Goal: Task Accomplishment & Management: Use online tool/utility

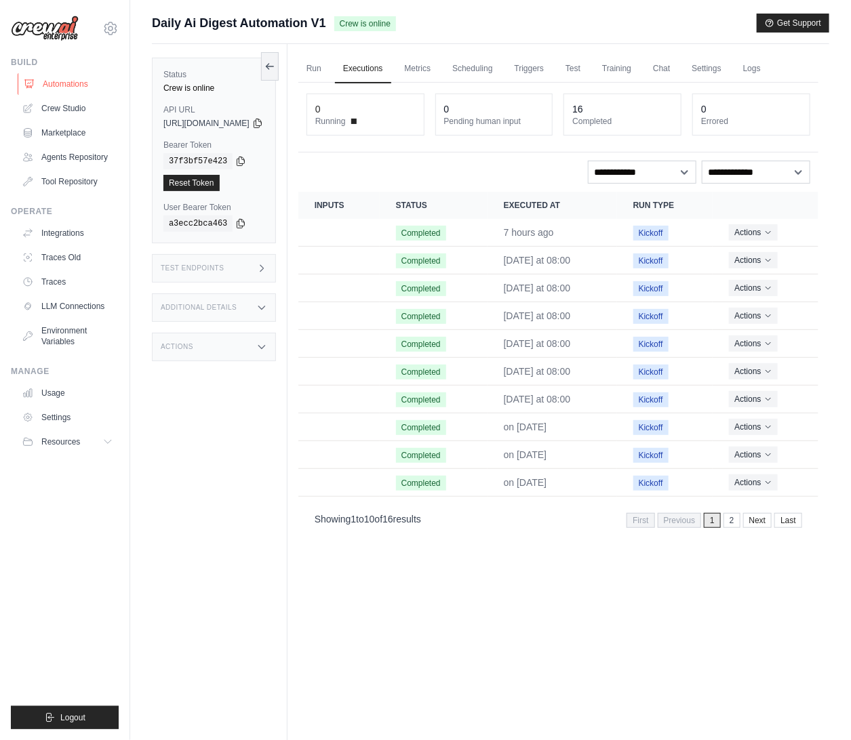
click at [61, 85] on link "Automations" at bounding box center [69, 84] width 102 height 22
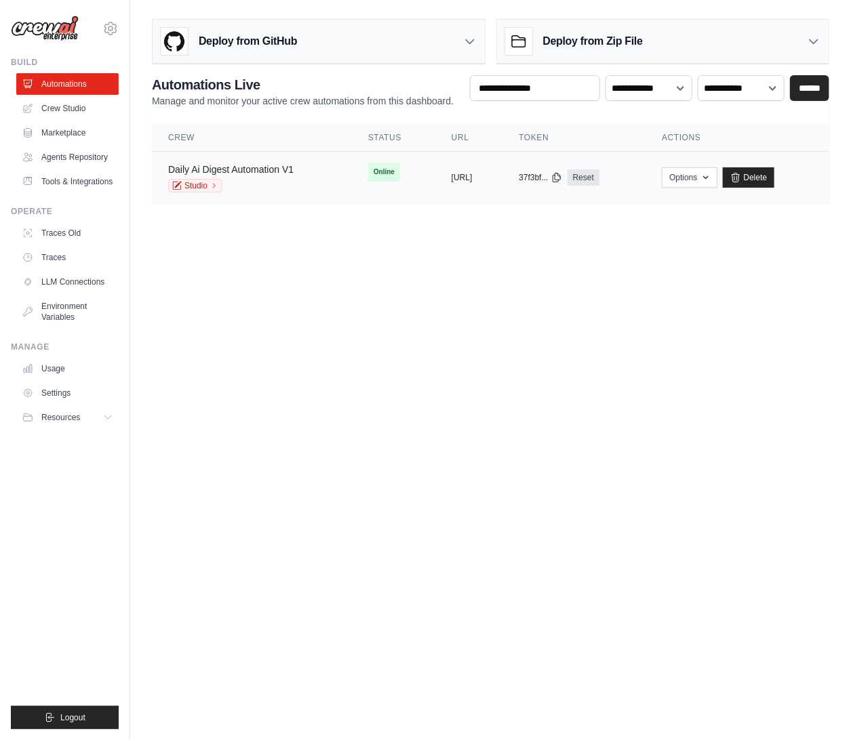
click at [285, 166] on link "Daily Ai Digest Automation V1" at bounding box center [230, 169] width 125 height 11
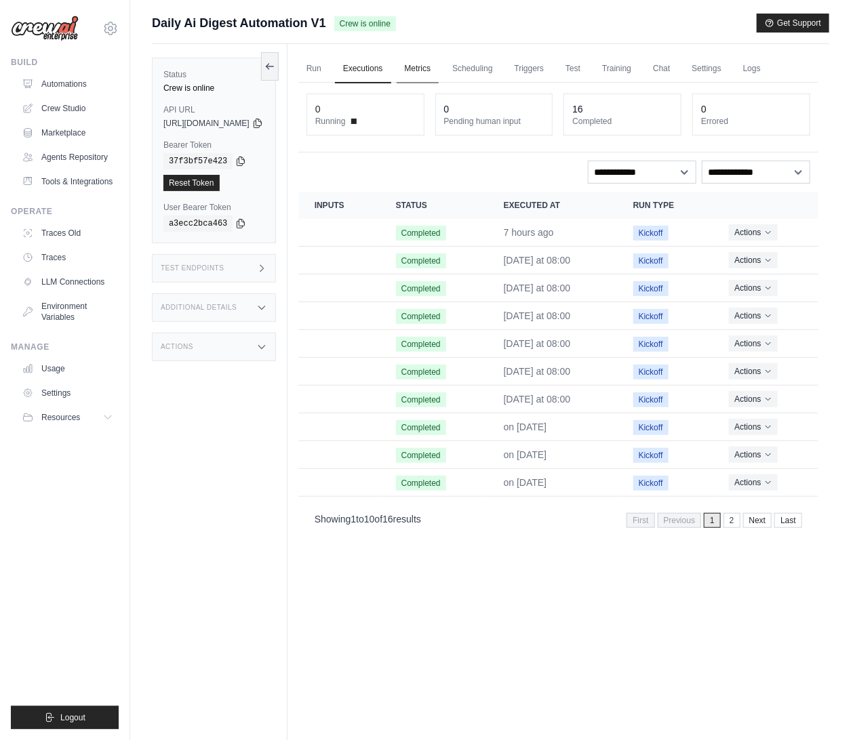
click at [439, 71] on link "Metrics" at bounding box center [417, 69] width 43 height 28
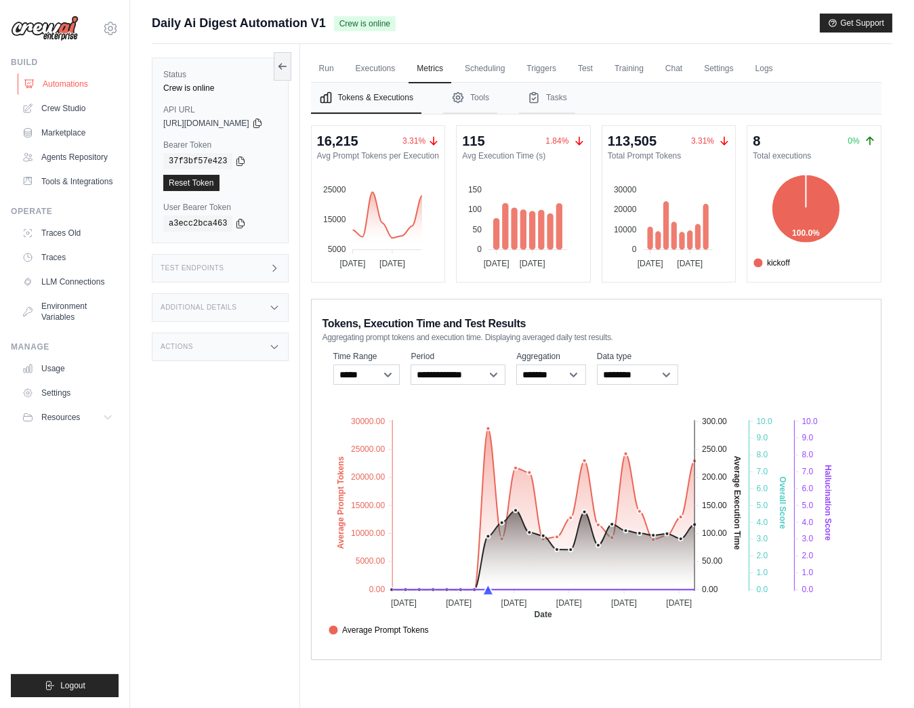
click at [70, 83] on link "Automations" at bounding box center [69, 84] width 102 height 22
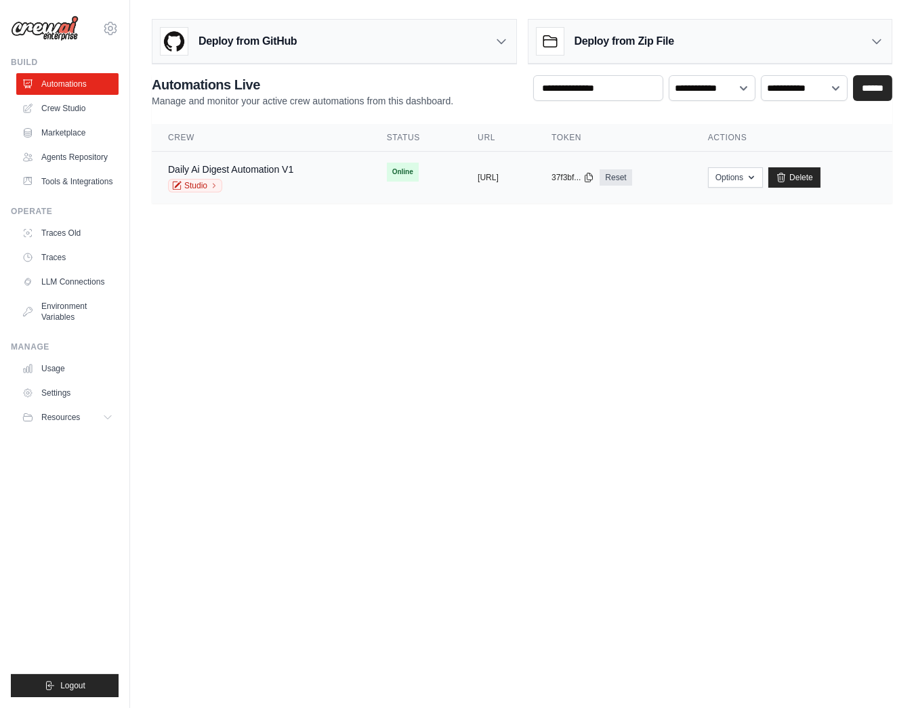
click at [478, 179] on div "copied" at bounding box center [492, 172] width 29 height 16
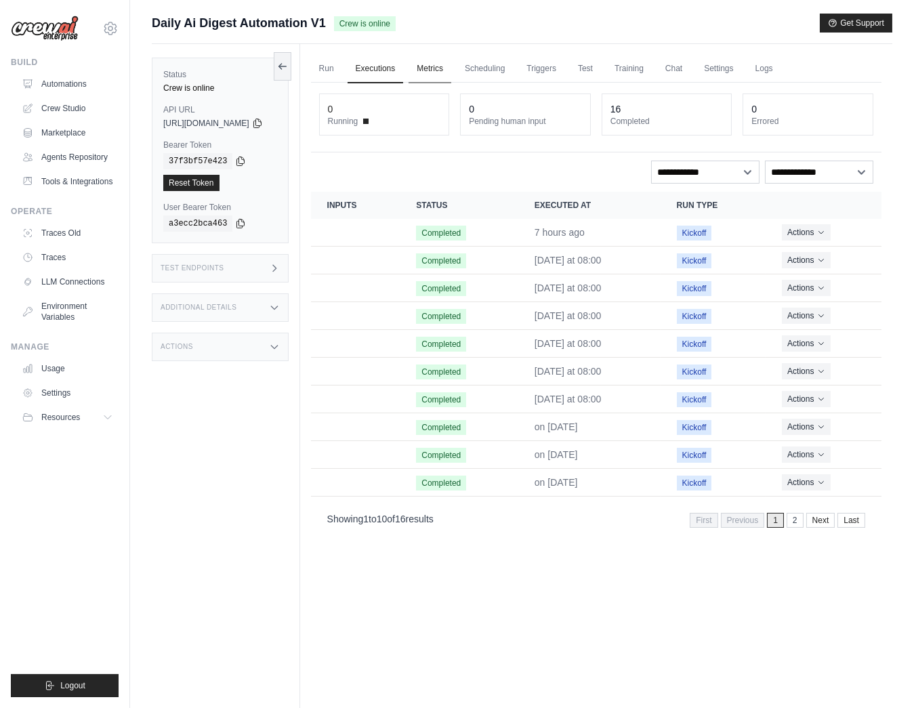
click at [445, 73] on link "Metrics" at bounding box center [430, 69] width 43 height 28
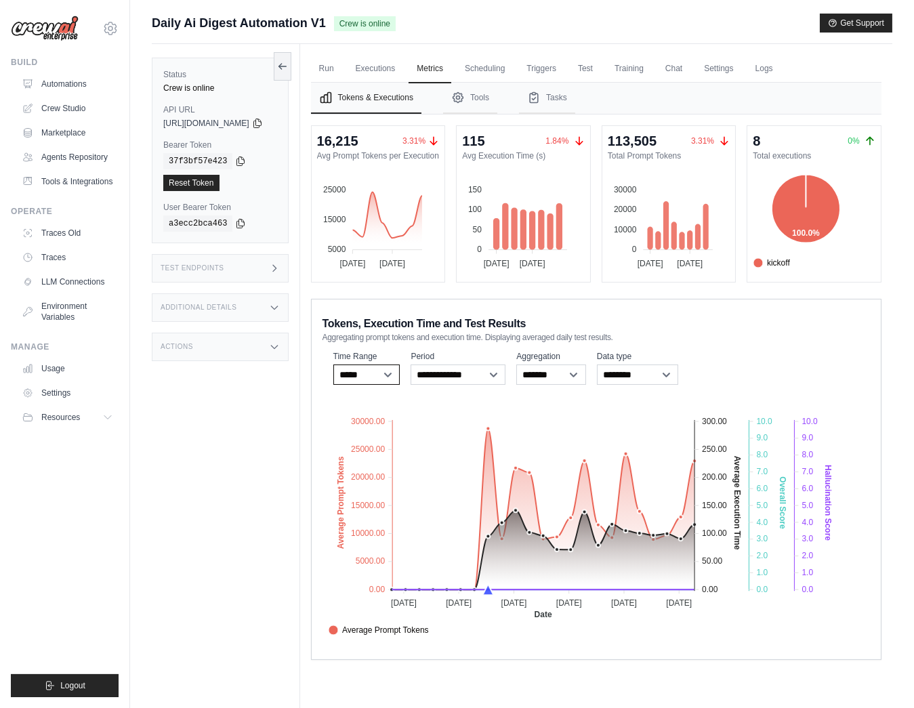
click at [392, 376] on select "***** ****** *******" at bounding box center [366, 375] width 67 height 20
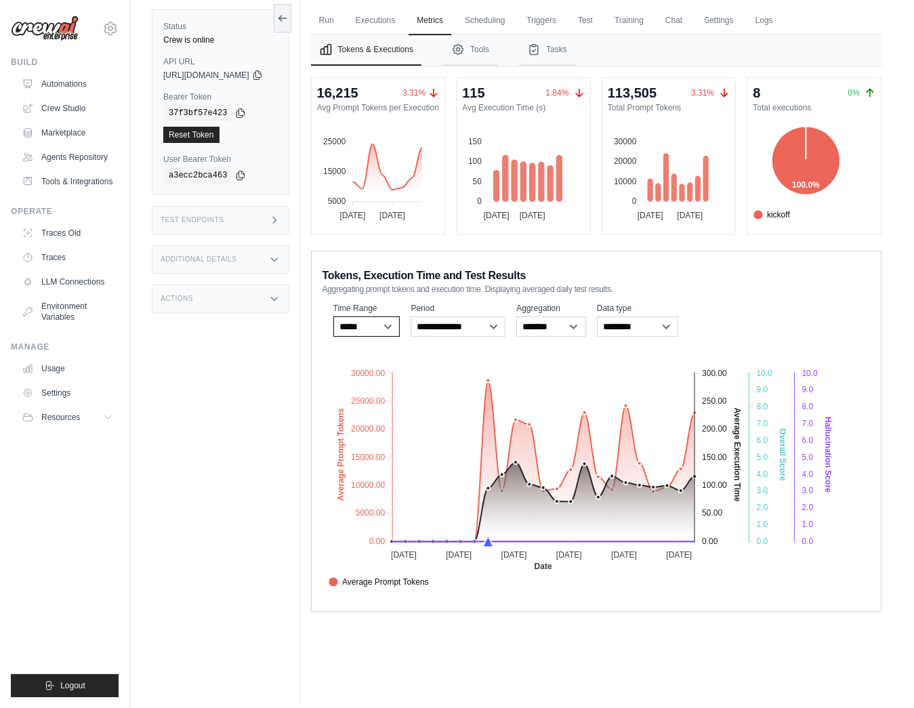
scroll to position [57, 0]
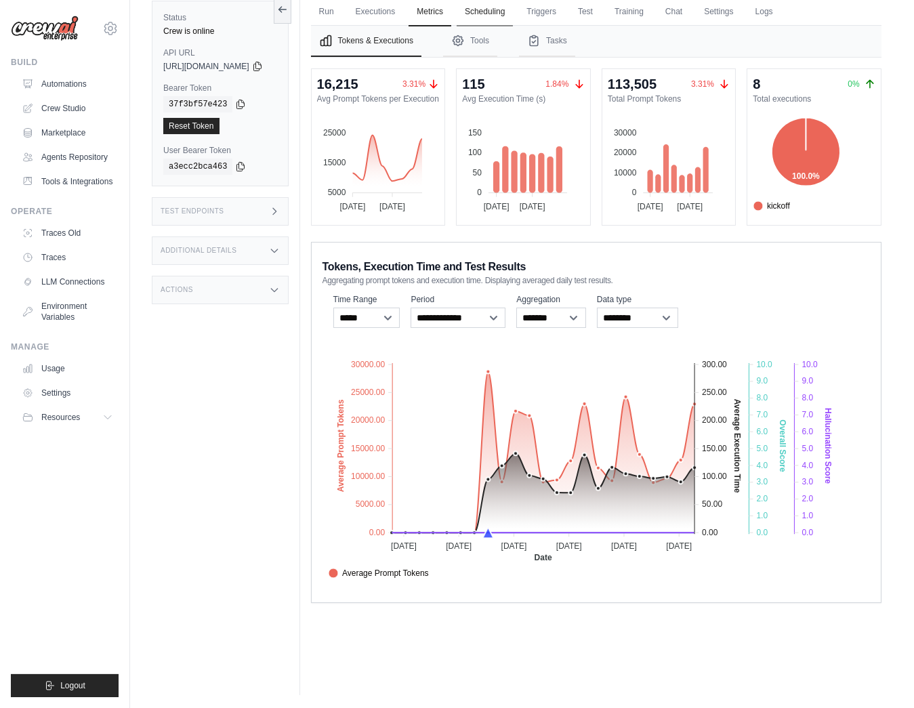
click at [513, 9] on link "Scheduling" at bounding box center [485, 12] width 56 height 28
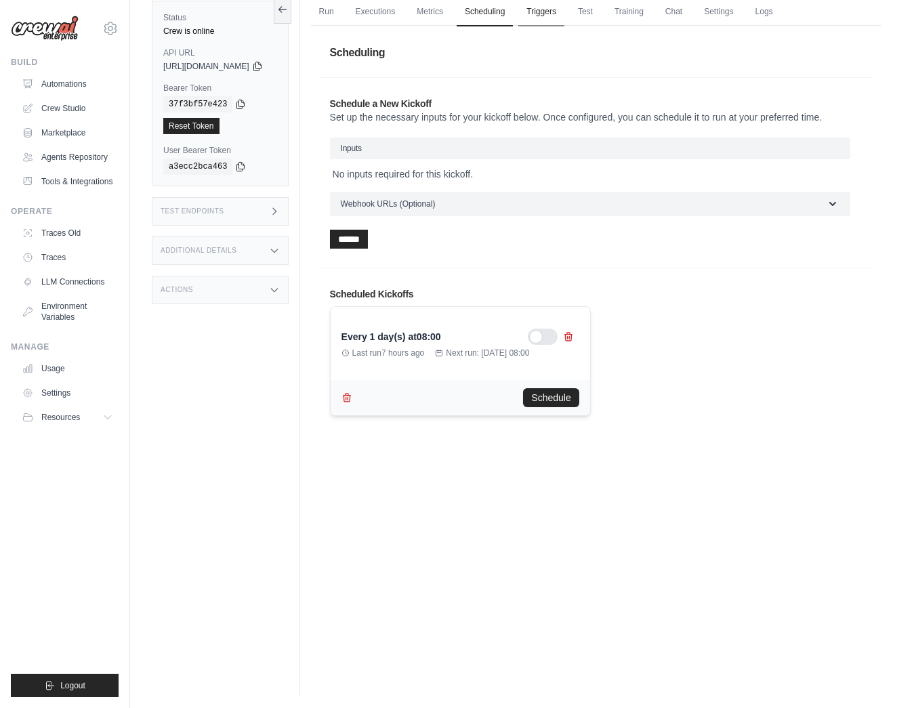
click at [555, 14] on link "Triggers" at bounding box center [541, 12] width 46 height 28
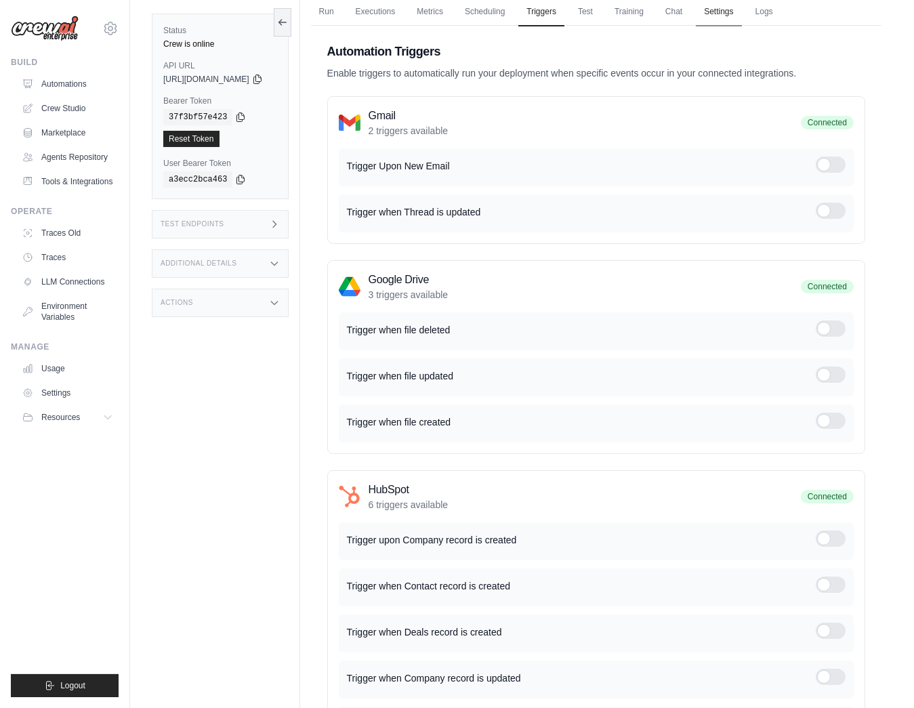
click at [741, 13] on link "Settings" at bounding box center [718, 12] width 45 height 28
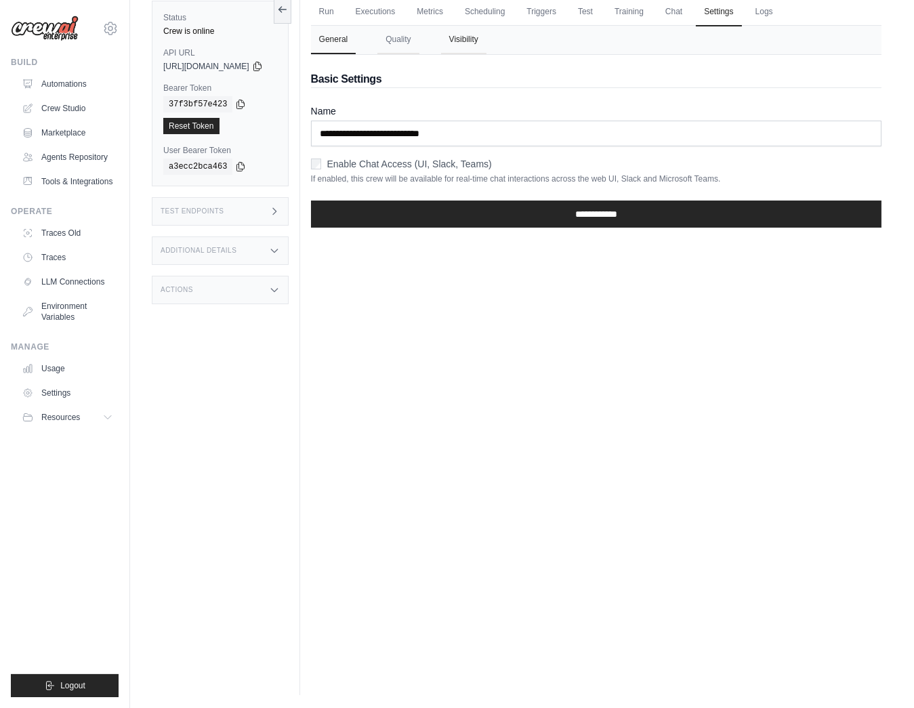
click at [480, 39] on button "Visibility" at bounding box center [463, 40] width 45 height 28
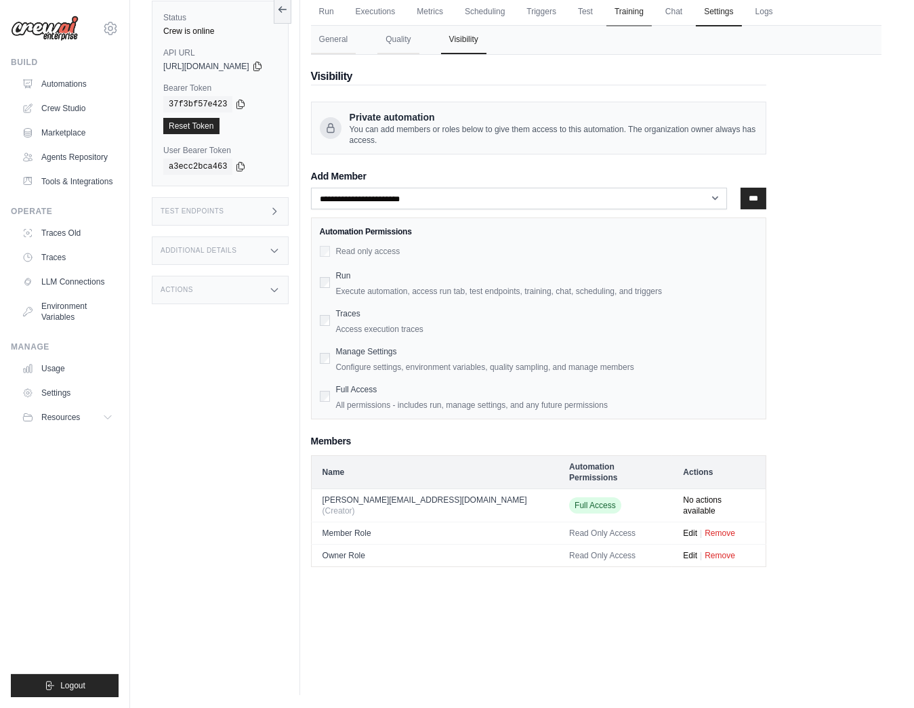
click at [639, 9] on link "Training" at bounding box center [629, 12] width 45 height 28
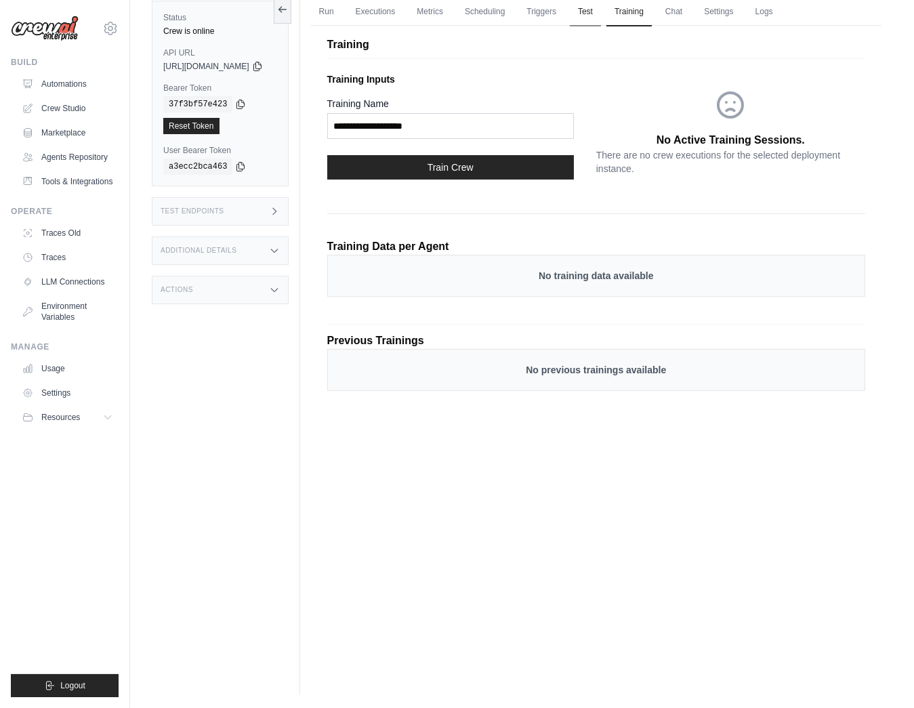
click at [601, 13] on link "Test" at bounding box center [585, 12] width 31 height 28
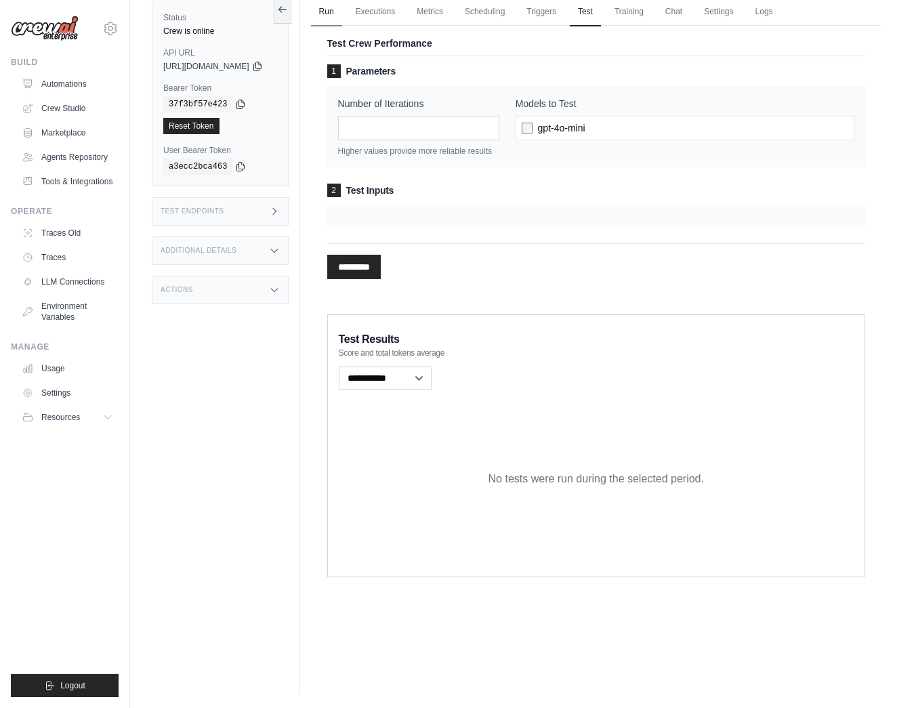
click at [339, 9] on link "Run" at bounding box center [326, 12] width 31 height 28
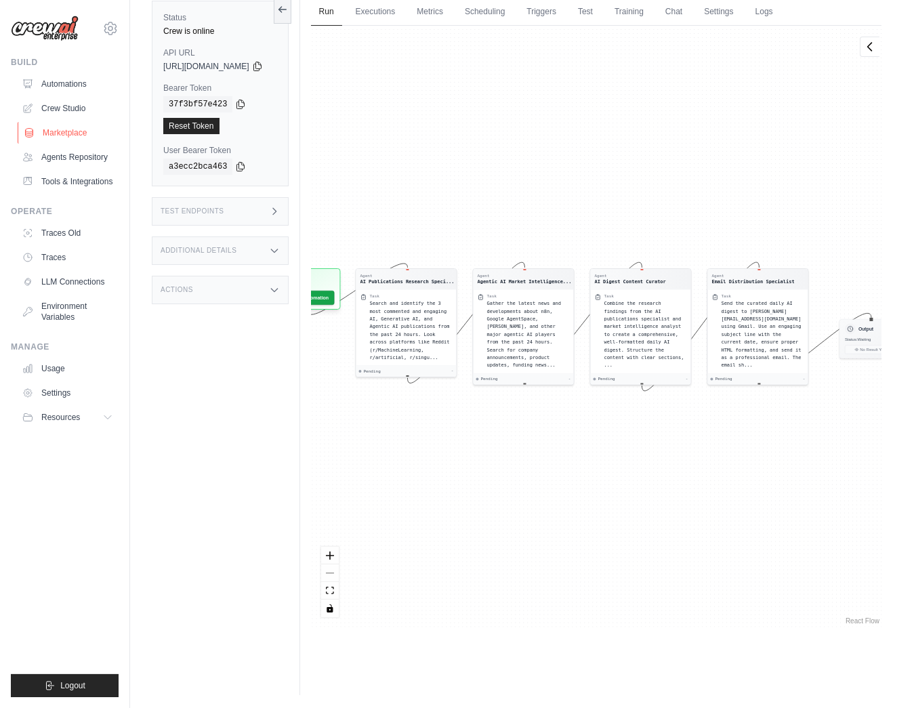
click at [62, 134] on link "Marketplace" at bounding box center [69, 133] width 102 height 22
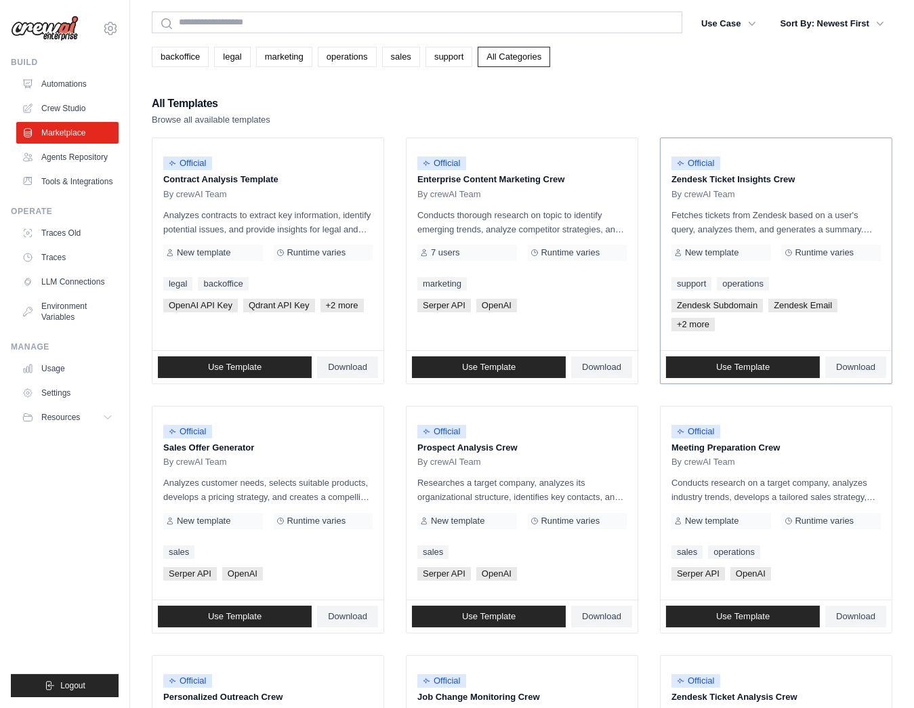
scroll to position [47, 0]
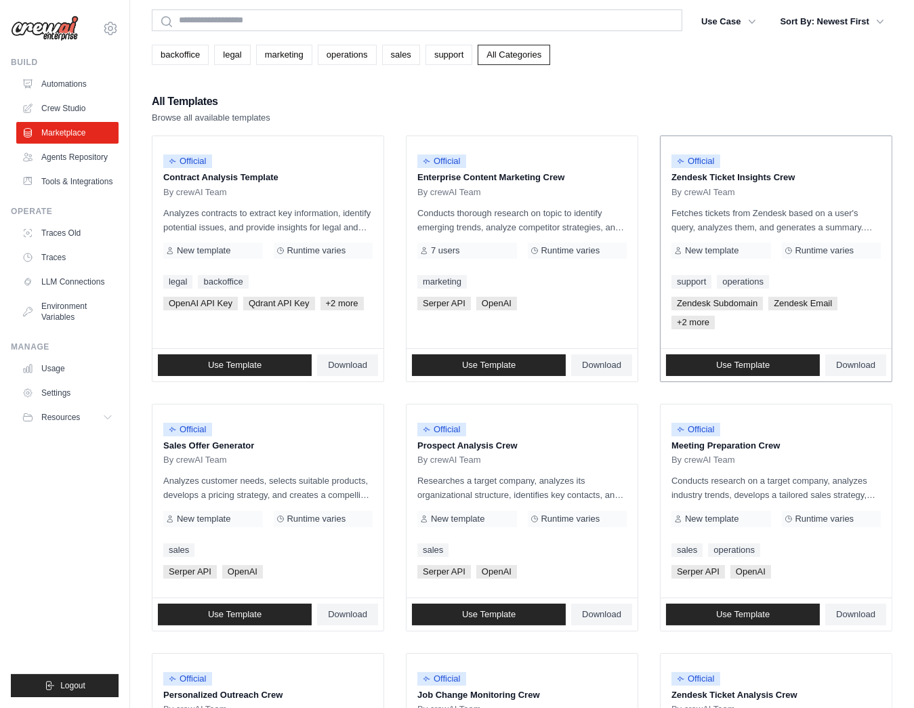
drag, startPoint x: 791, startPoint y: 177, endPoint x: 674, endPoint y: 174, distance: 117.3
click at [674, 174] on p "Zendesk Ticket Insights Crew" at bounding box center [776, 178] width 209 height 14
click at [840, 201] on div "Official Zendesk Ticket Insights Crew By crewAI Team Fetches tickets from Zende…" at bounding box center [776, 242] width 231 height 212
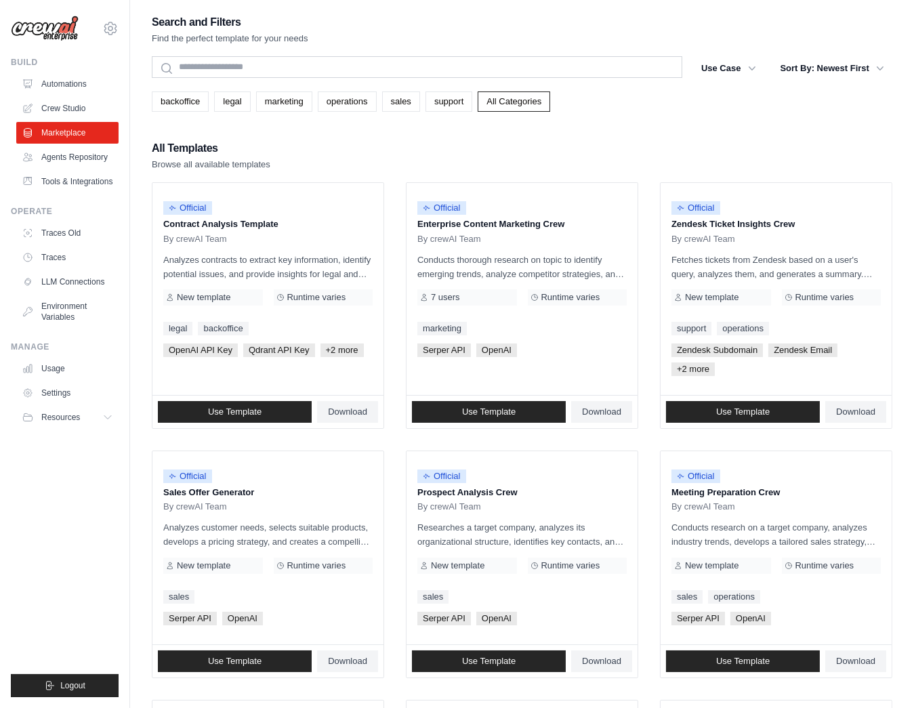
scroll to position [0, 0]
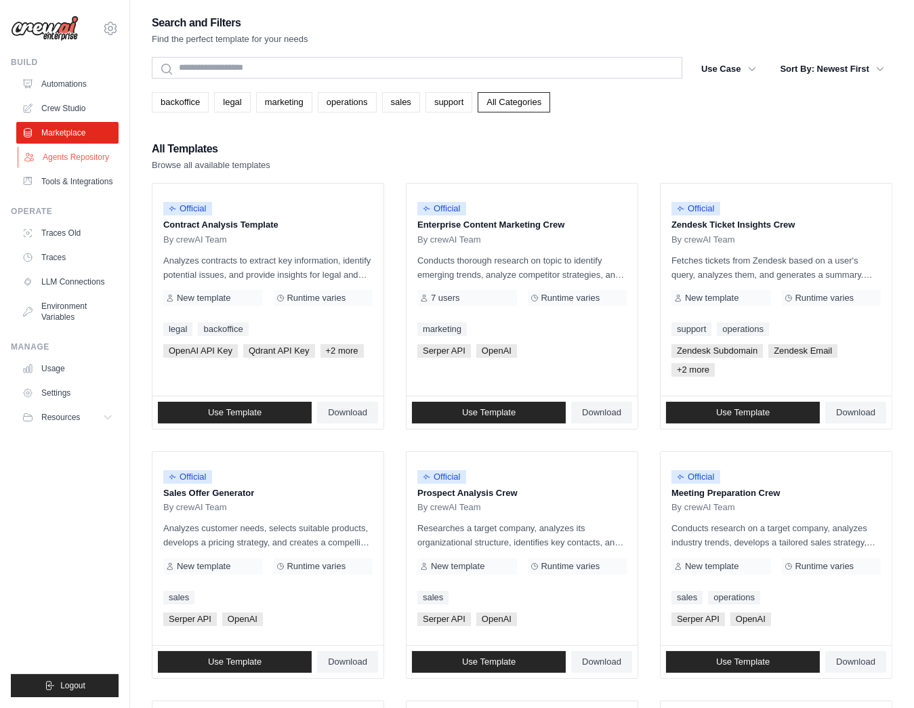
click at [83, 162] on link "Agents Repository" at bounding box center [69, 157] width 102 height 22
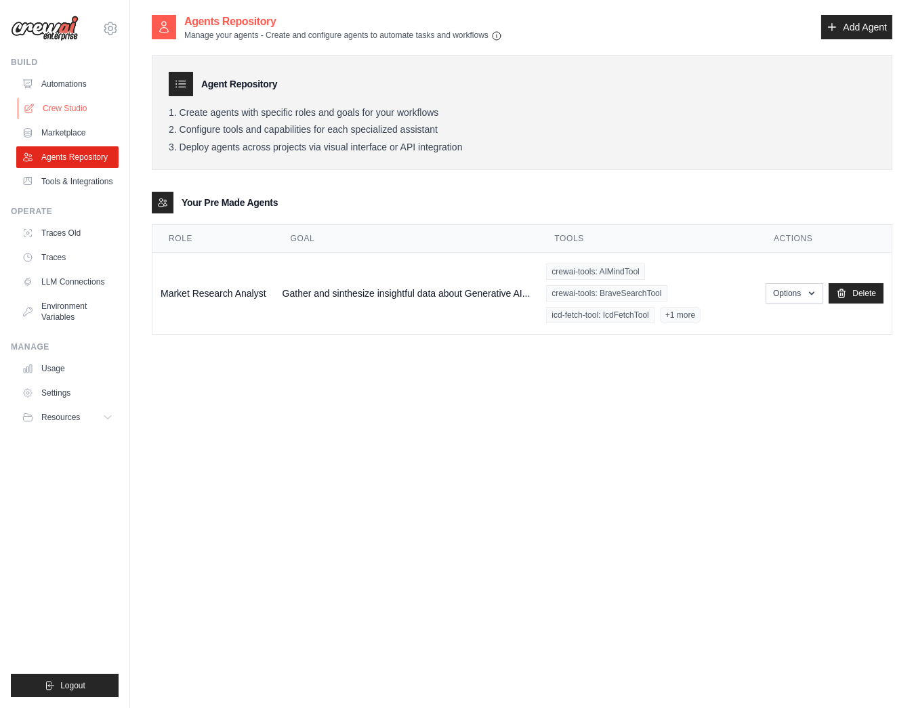
click at [41, 108] on link "Crew Studio" at bounding box center [69, 109] width 102 height 22
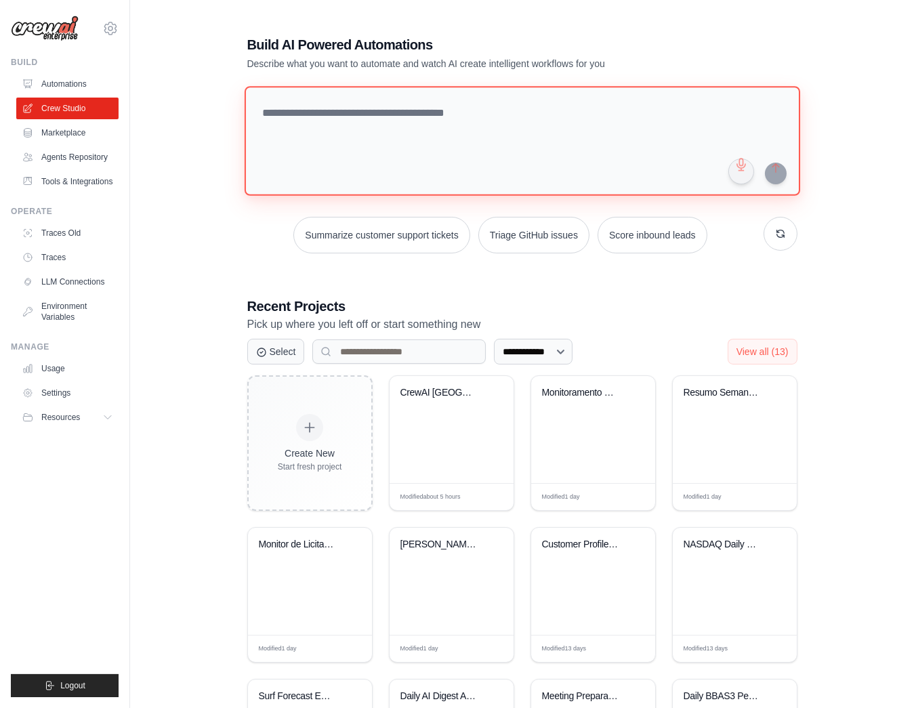
click at [363, 109] on textarea at bounding box center [522, 141] width 556 height 110
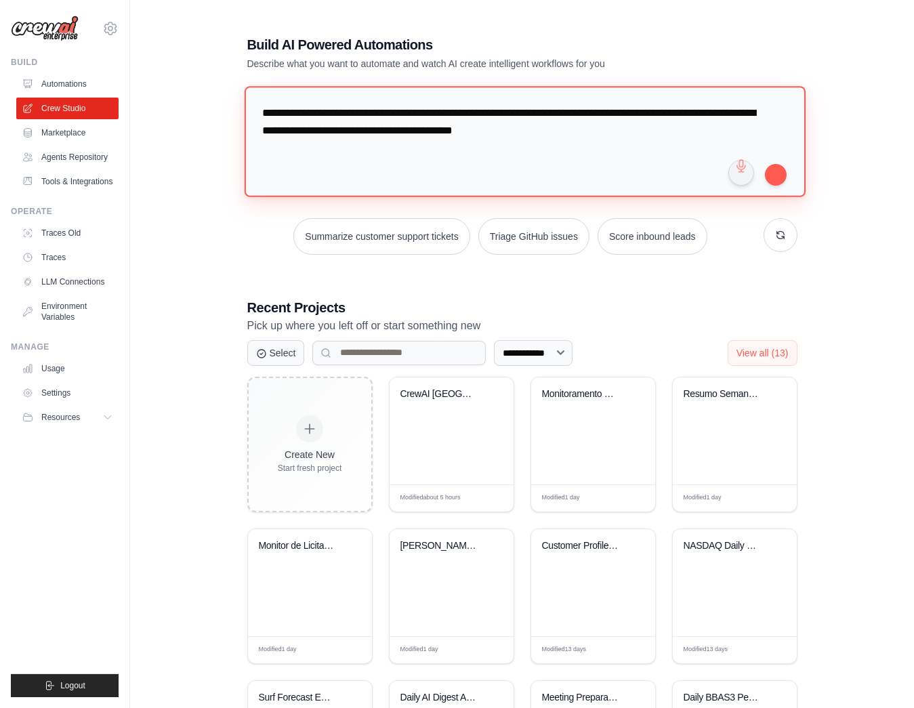
type textarea "**********"
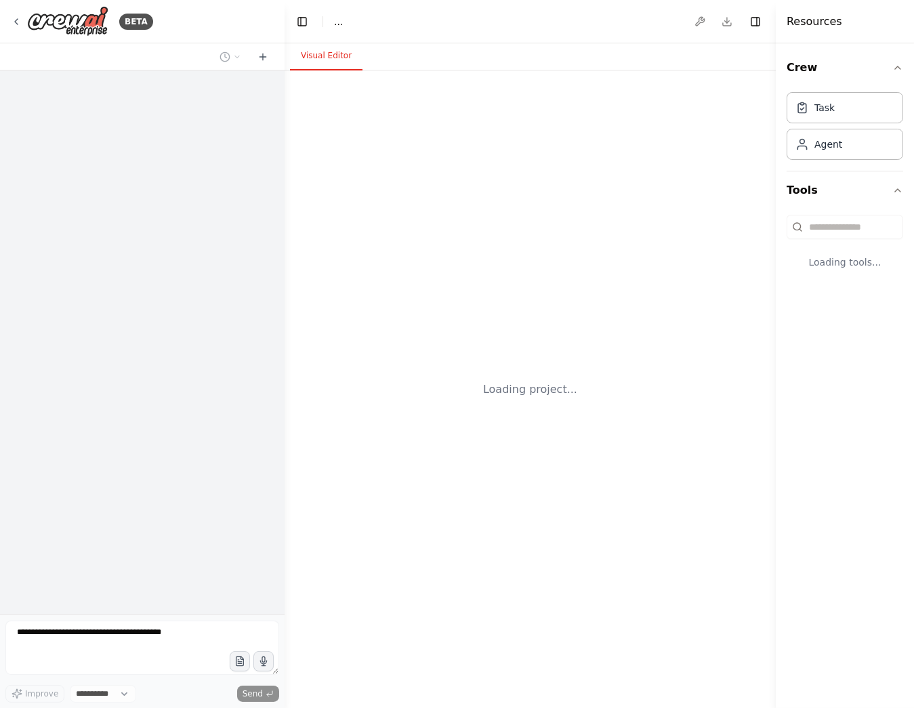
select select "****"
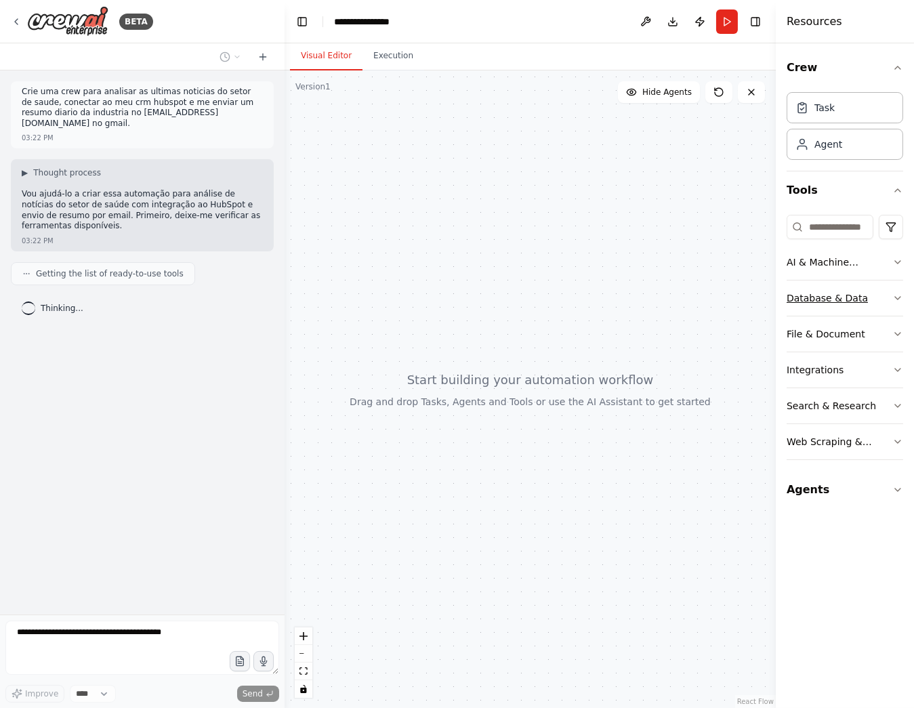
click at [897, 295] on icon "button" at bounding box center [898, 298] width 11 height 11
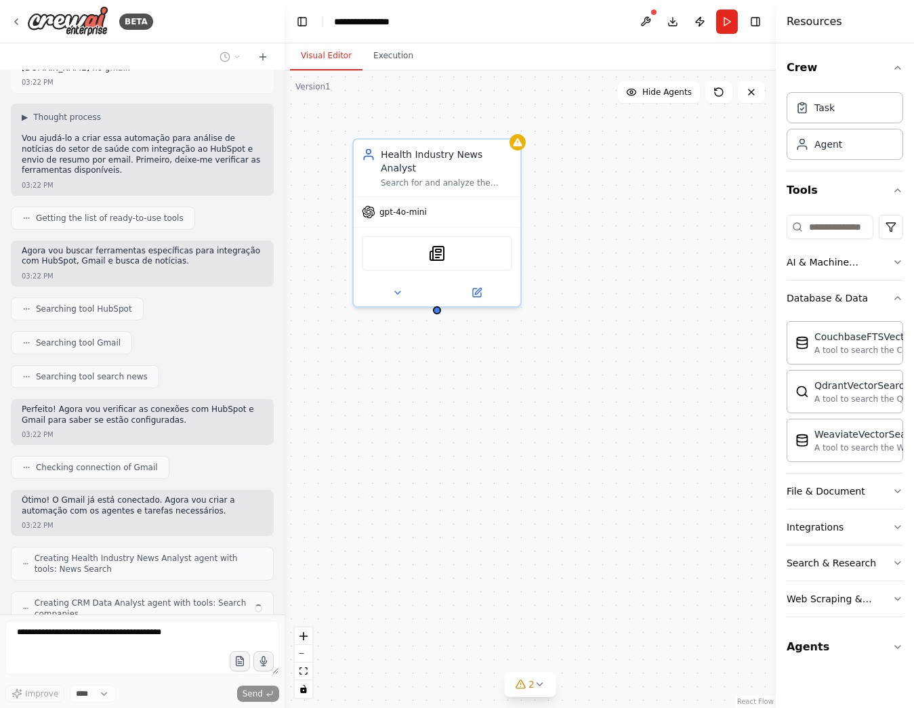
scroll to position [101, 0]
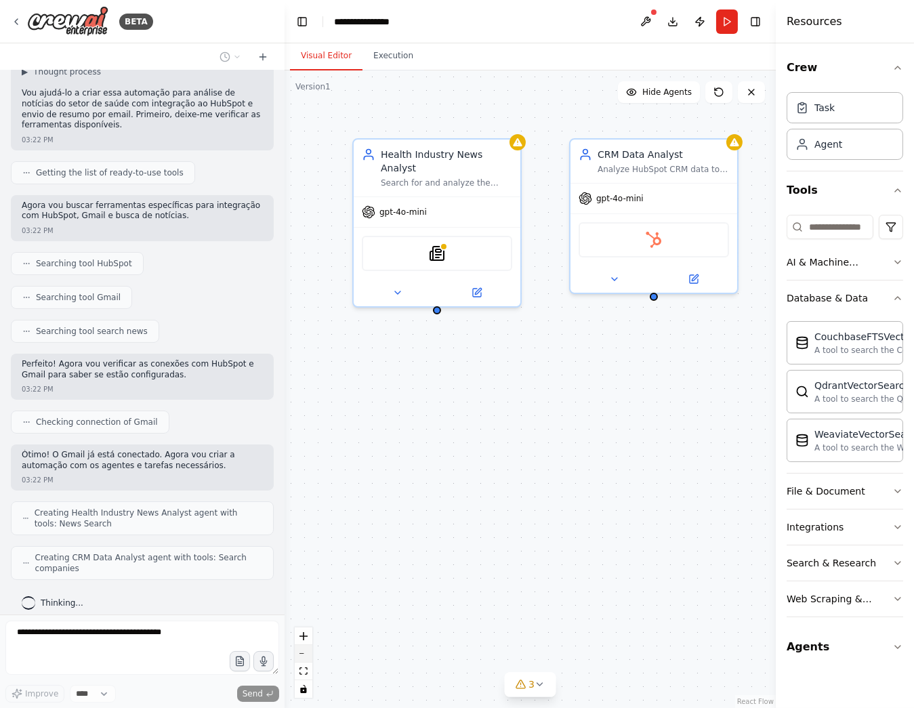
click at [306, 653] on icon "zoom out" at bounding box center [304, 653] width 8 height 1
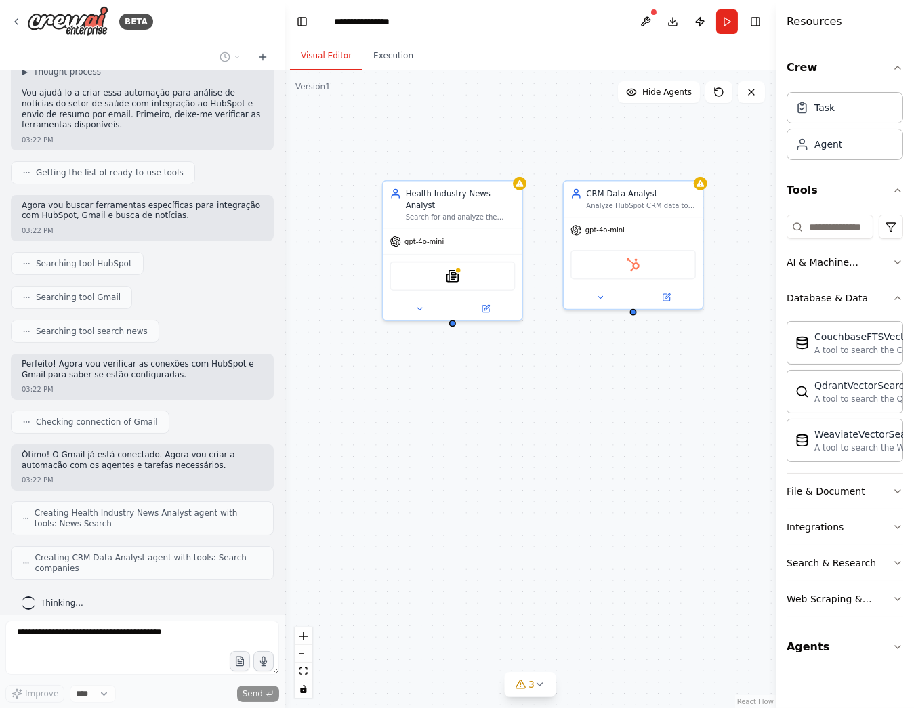
scroll to position [146, 0]
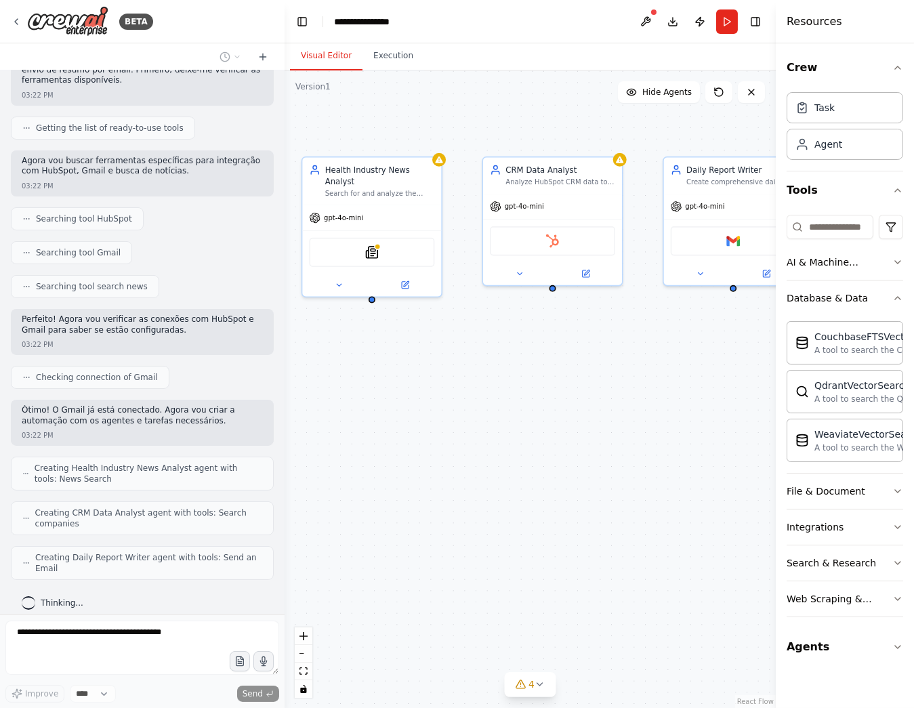
drag, startPoint x: 461, startPoint y: 491, endPoint x: 382, endPoint y: 467, distance: 82.8
click at [382, 467] on div "Health Industry News Analyst Search for and analyze the latest news and develop…" at bounding box center [530, 389] width 491 height 638
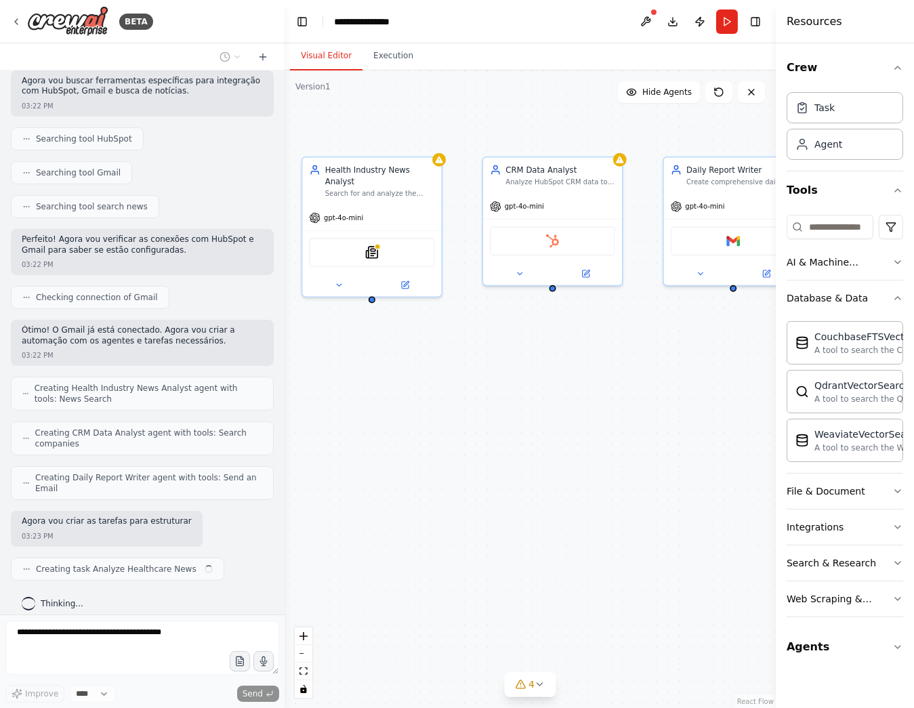
scroll to position [237, 0]
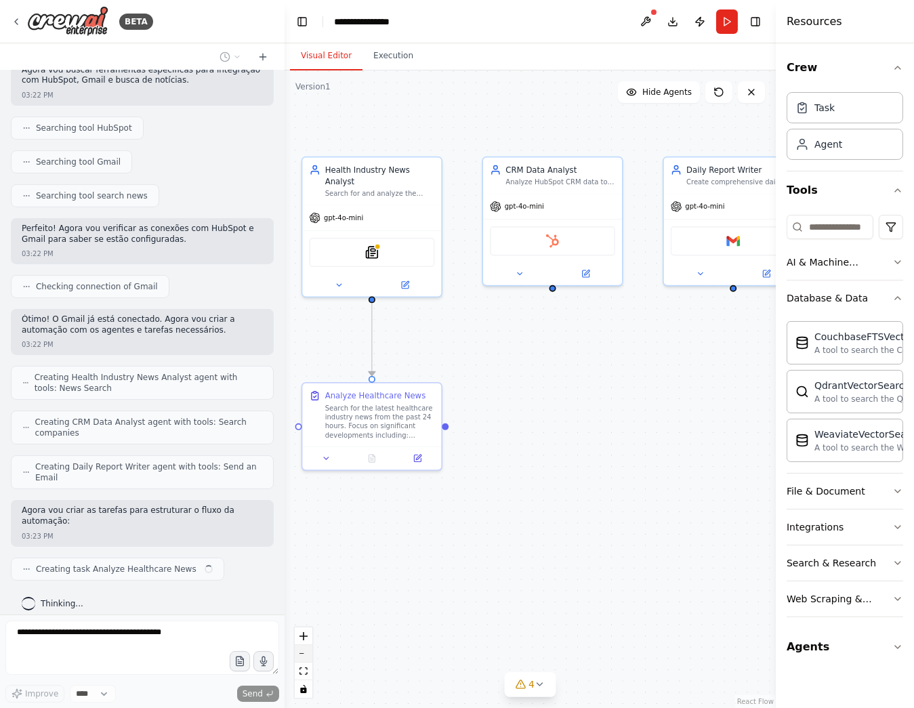
click at [303, 655] on button "zoom out" at bounding box center [304, 654] width 18 height 18
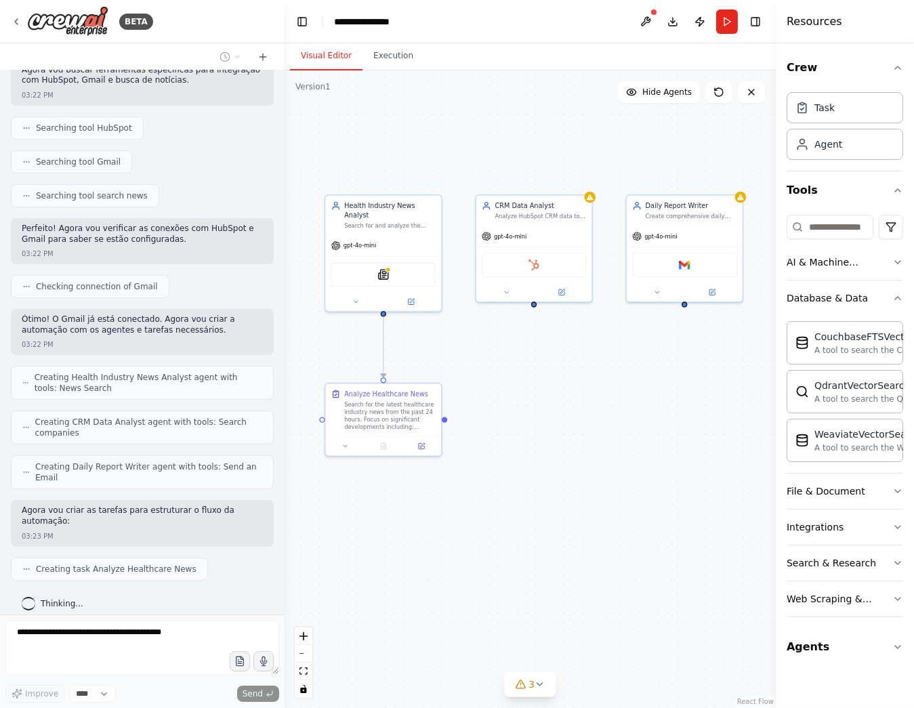
drag, startPoint x: 562, startPoint y: 392, endPoint x: 547, endPoint y: 391, distance: 14.9
click at [547, 391] on div ".deletable-edge-delete-btn { width: 20px; height: 20px; border: 0px solid #ffff…" at bounding box center [530, 389] width 491 height 638
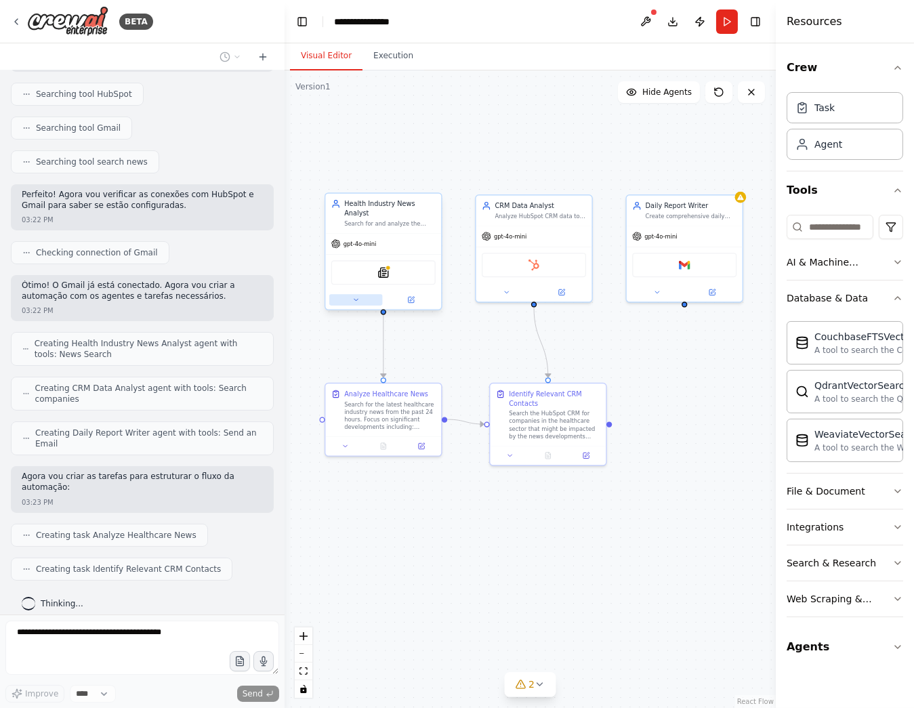
click at [358, 300] on icon at bounding box center [355, 299] width 7 height 7
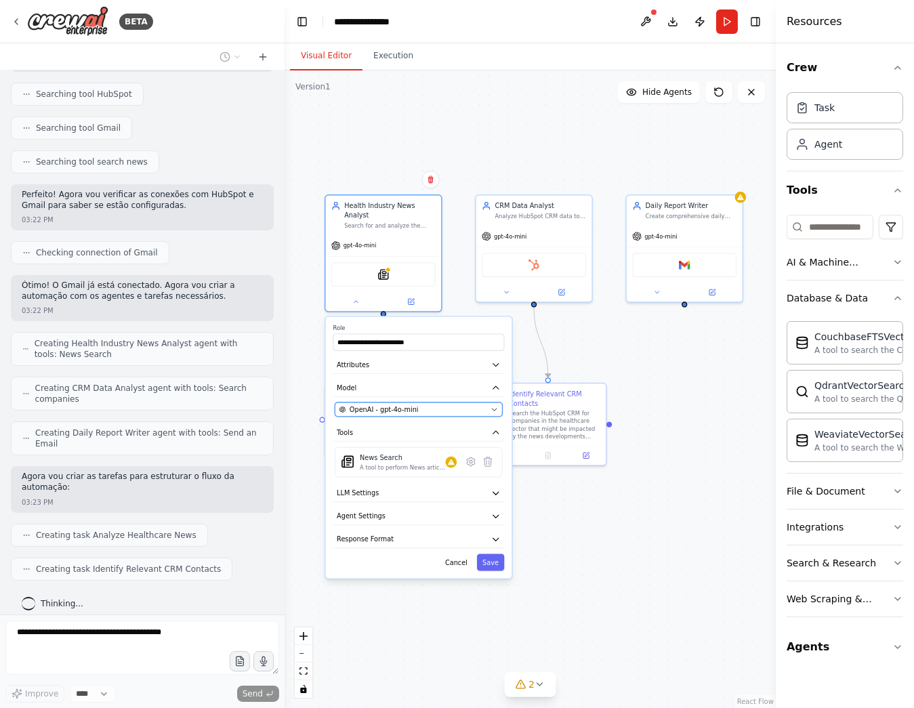
click at [377, 411] on span "OpenAI - gpt-4o-mini" at bounding box center [384, 409] width 69 height 9
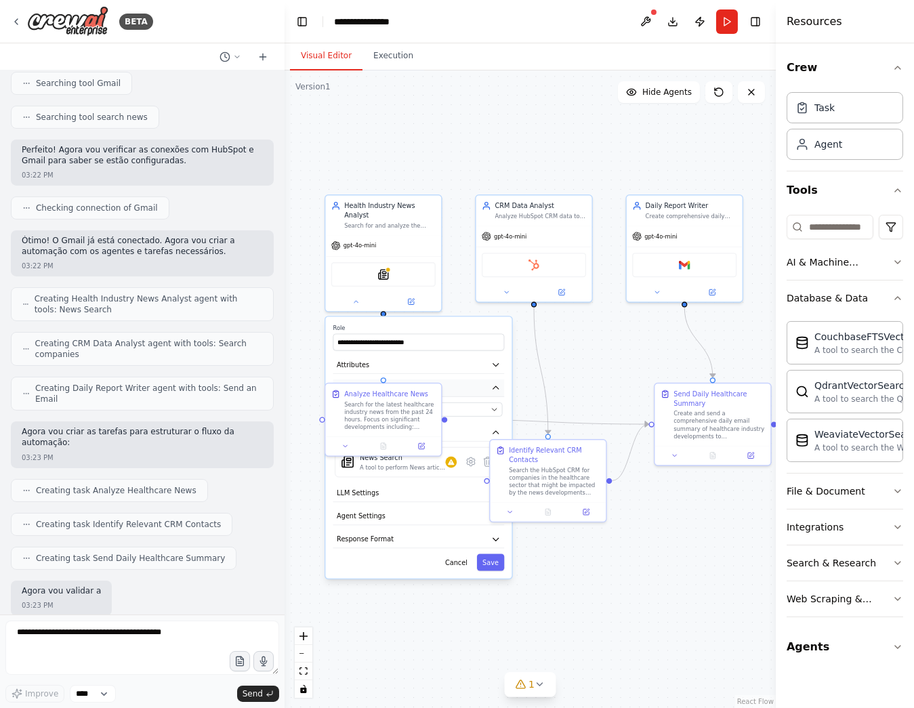
scroll to position [394, 0]
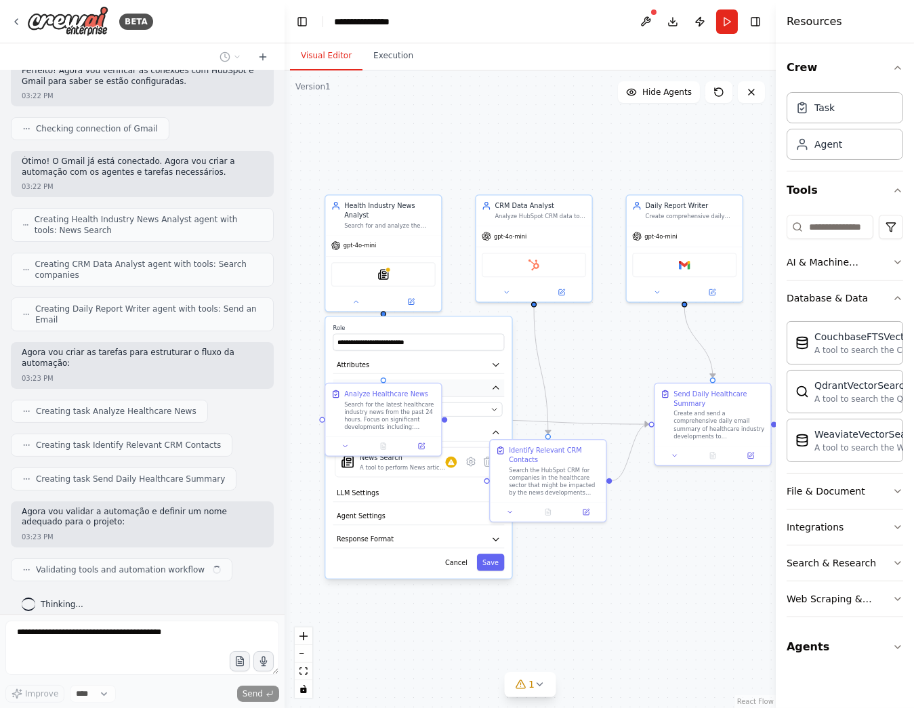
click at [460, 384] on button "Model" at bounding box center [418, 389] width 171 height 18
click at [344, 447] on icon at bounding box center [345, 444] width 7 height 7
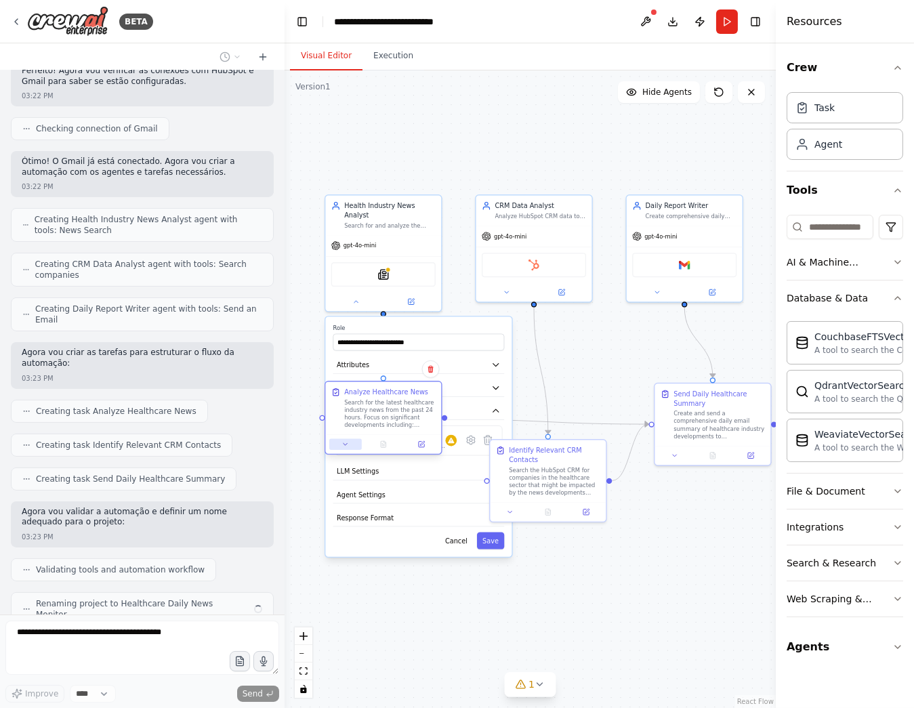
scroll to position [428, 0]
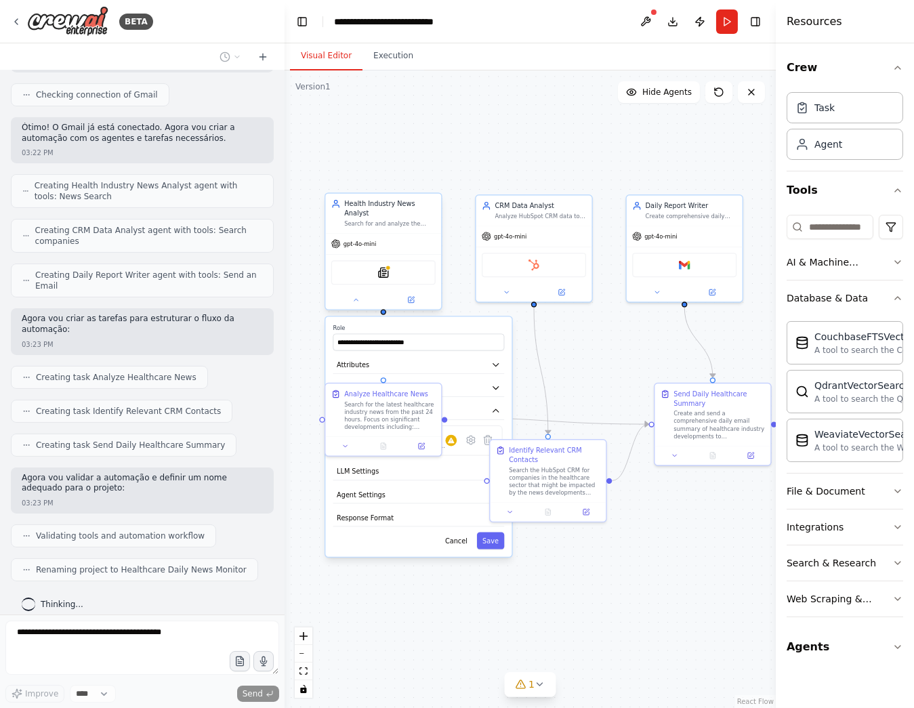
click at [357, 307] on div at bounding box center [383, 300] width 116 height 19
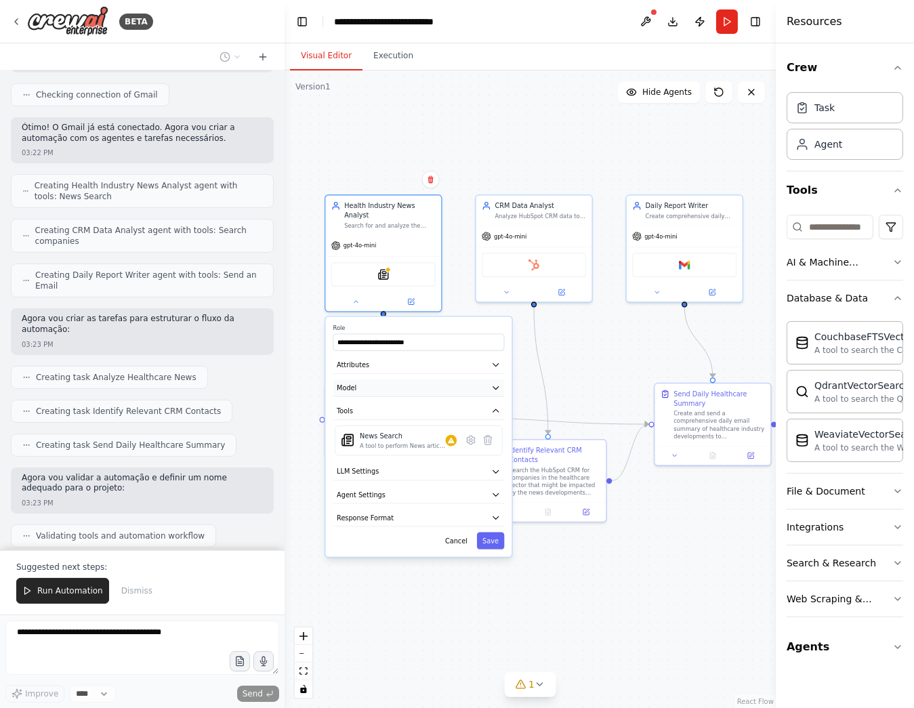
click at [369, 386] on button "Model" at bounding box center [418, 389] width 171 height 18
click at [497, 387] on icon "button" at bounding box center [495, 388] width 5 height 3
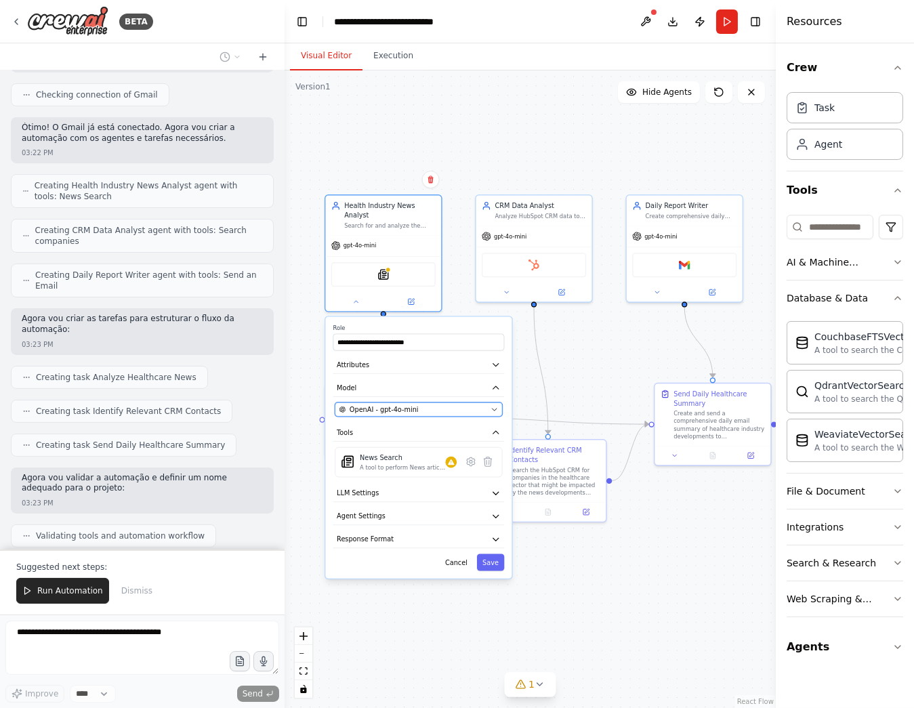
click at [442, 411] on div "OpenAI - gpt-4o-mini" at bounding box center [414, 409] width 148 height 9
click at [495, 409] on icon "button" at bounding box center [494, 409] width 7 height 7
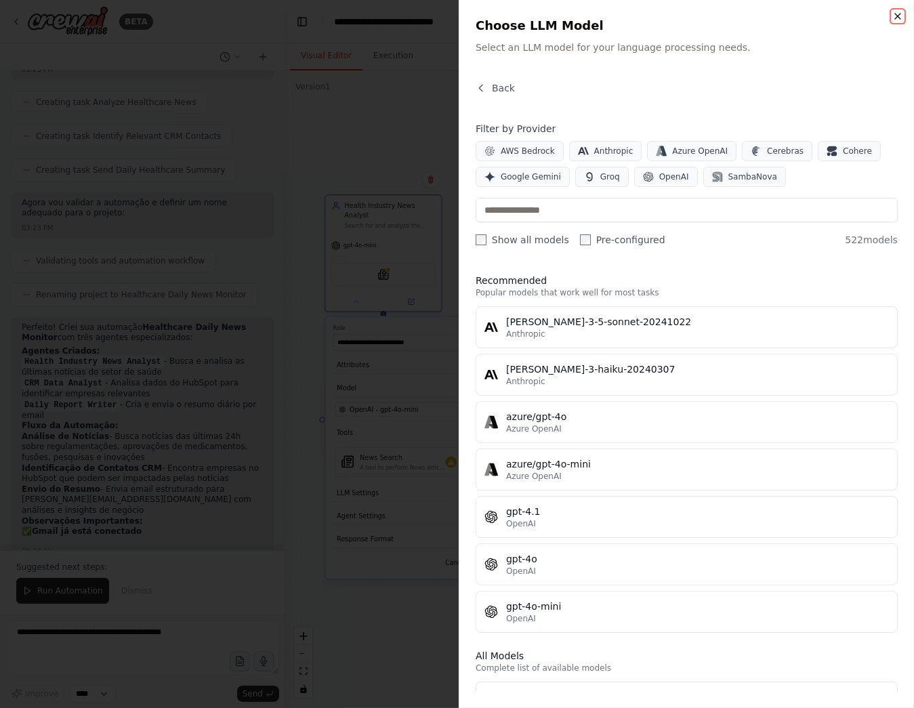
click at [897, 19] on icon "button" at bounding box center [898, 16] width 11 height 11
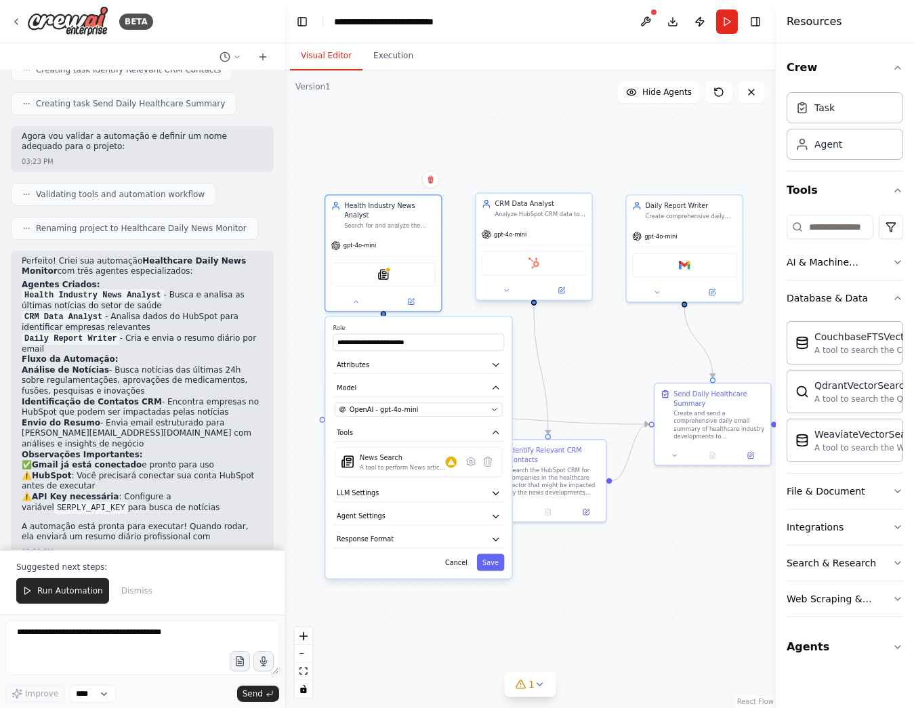
scroll to position [780, 0]
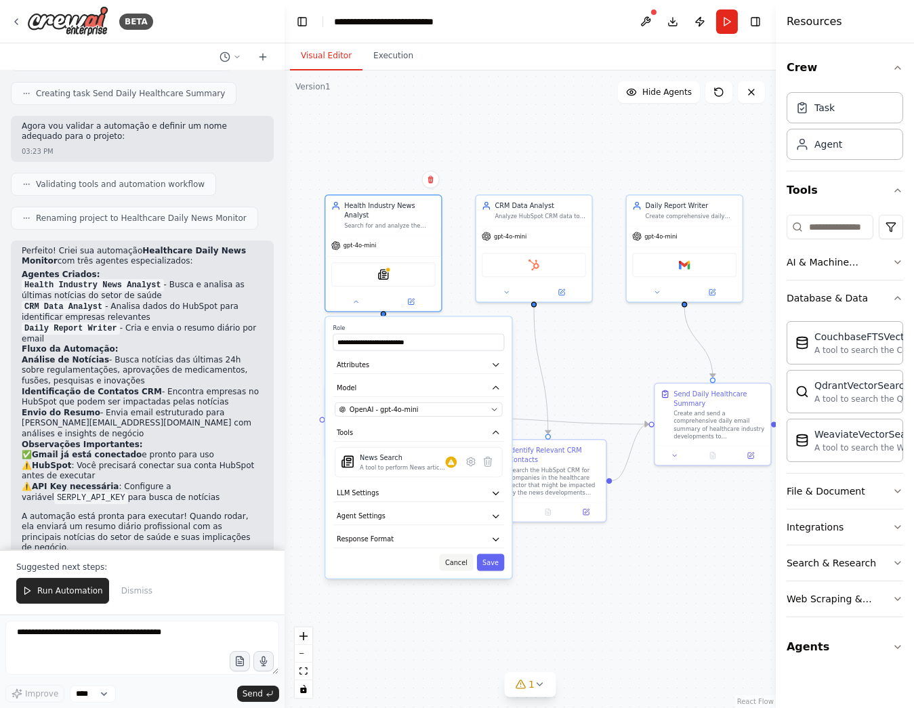
click at [455, 559] on button "Cancel" at bounding box center [457, 562] width 34 height 17
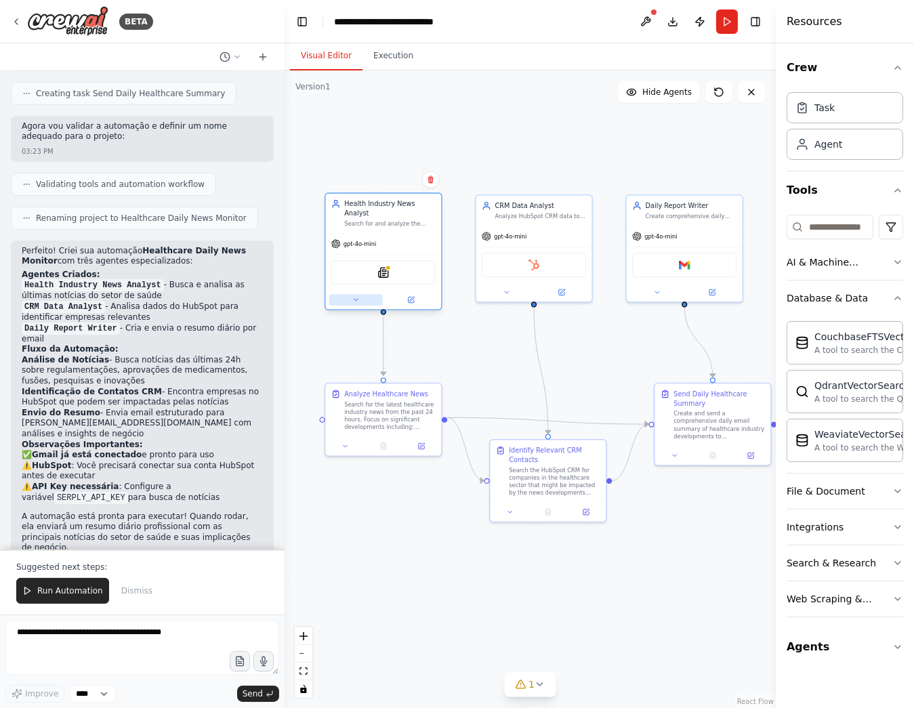
click at [354, 302] on icon at bounding box center [355, 299] width 7 height 7
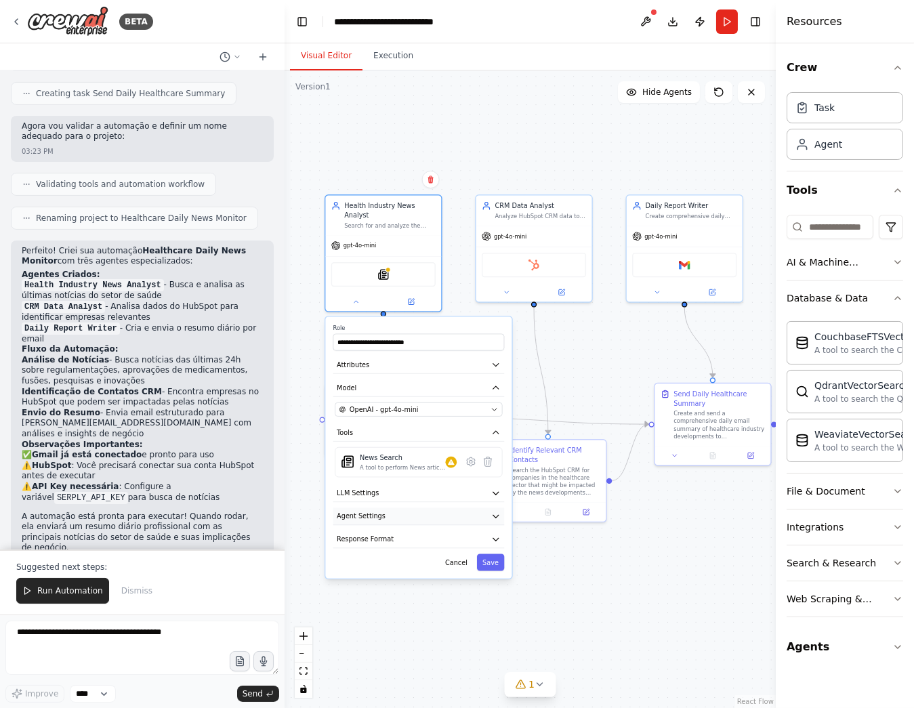
click at [385, 513] on button "Agent Settings" at bounding box center [418, 517] width 171 height 18
click at [392, 491] on button "LLM Settings" at bounding box center [418, 494] width 171 height 18
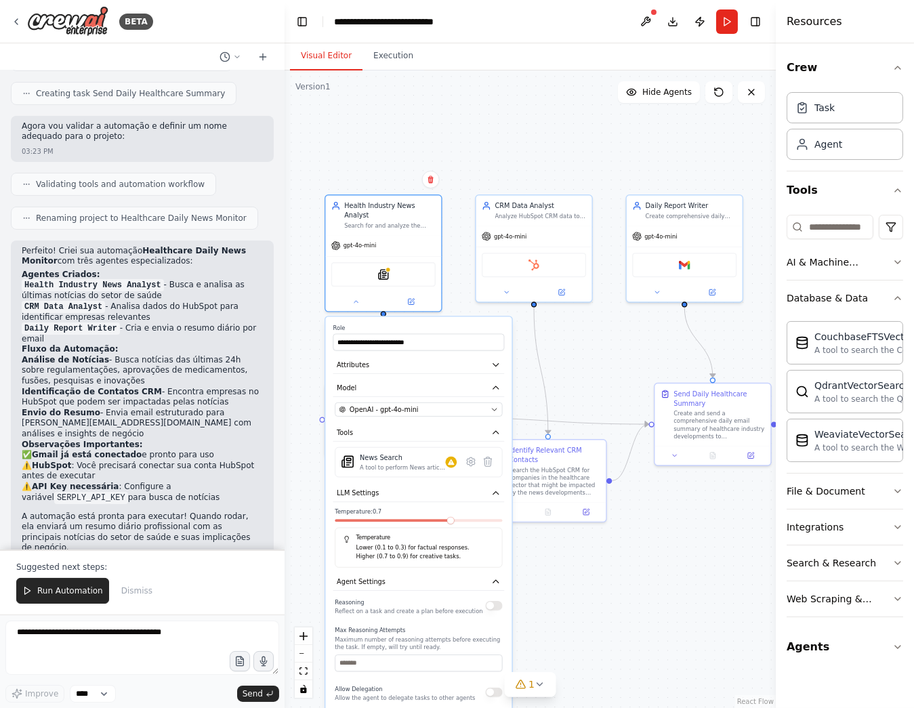
click at [592, 563] on div ".deletable-edge-delete-btn { width: 20px; height: 20px; border: 0px solid #ffff…" at bounding box center [530, 389] width 491 height 638
click at [346, 443] on icon at bounding box center [346, 444] width 4 height 2
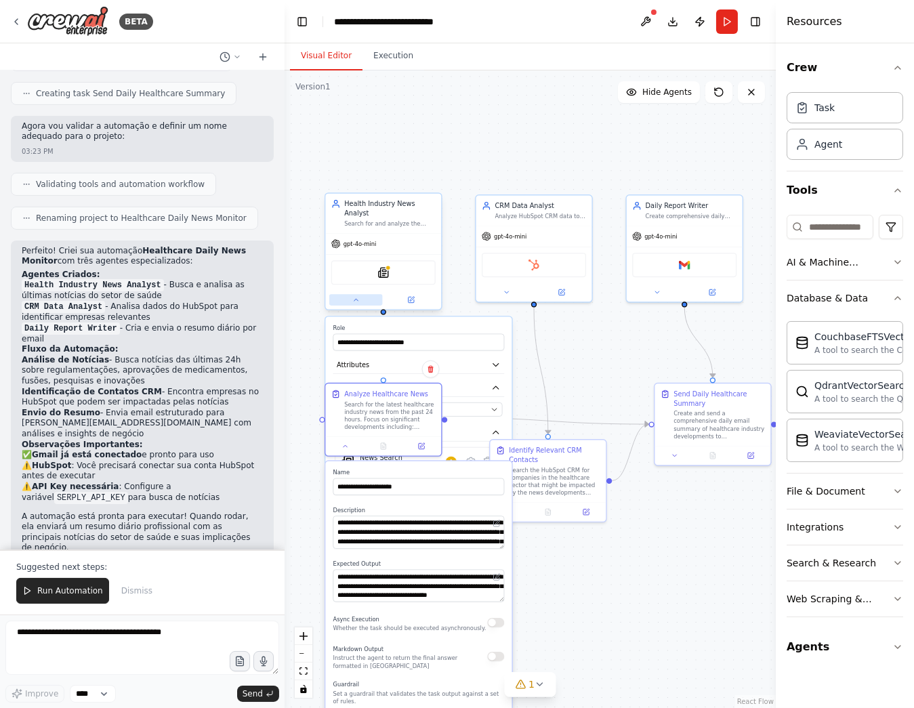
click at [354, 301] on icon at bounding box center [355, 299] width 7 height 7
click at [346, 445] on icon at bounding box center [345, 444] width 7 height 7
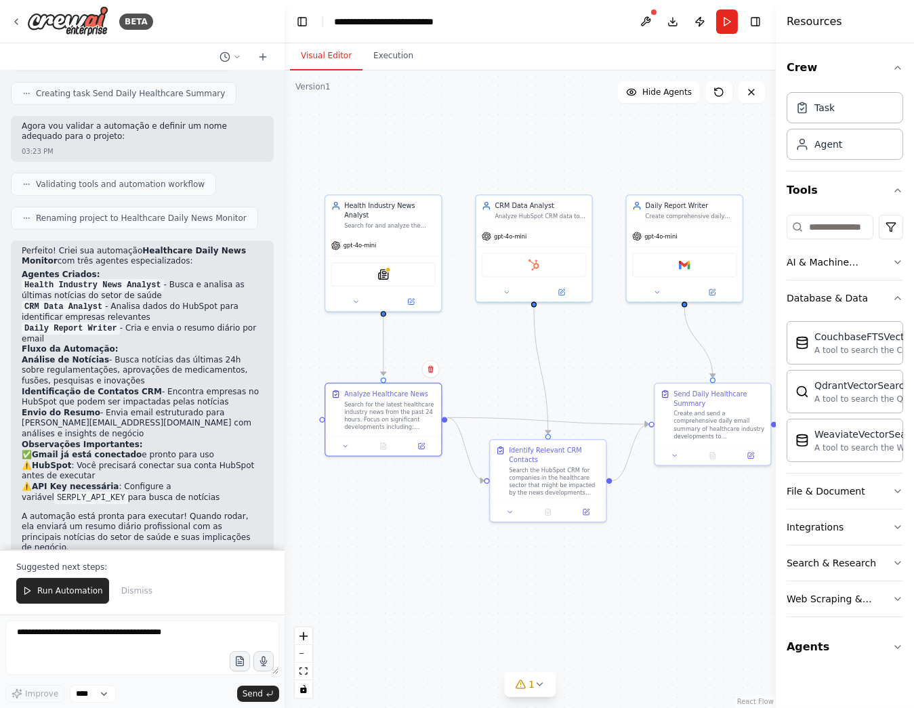
drag, startPoint x: 56, startPoint y: 272, endPoint x: 111, endPoint y: 268, distance: 55.1
click at [114, 279] on code "Health Industry News Analyst" at bounding box center [93, 285] width 142 height 12
drag, startPoint x: 50, startPoint y: 296, endPoint x: 77, endPoint y: 298, distance: 27.2
click at [79, 301] on code "CRM Data Analyst" at bounding box center [63, 307] width 83 height 12
drag, startPoint x: 47, startPoint y: 312, endPoint x: 99, endPoint y: 317, distance: 51.7
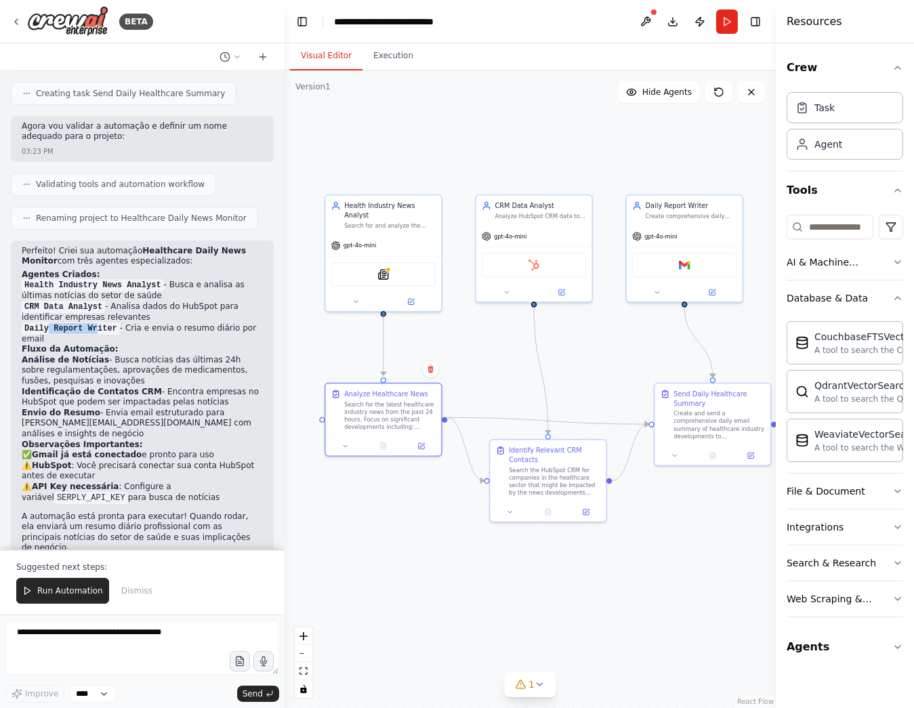
click at [99, 323] on code "Daily Report Writer" at bounding box center [71, 329] width 98 height 12
drag, startPoint x: 89, startPoint y: 450, endPoint x: 27, endPoint y: 447, distance: 61.8
click at [27, 461] on li "⚠️ HubSpot : Você precisará conectar sua conta HubSpot antes de executar" at bounding box center [142, 471] width 241 height 21
drag, startPoint x: 184, startPoint y: 476, endPoint x: 24, endPoint y: 467, distance: 160.2
click at [24, 482] on li "⚠️ API Key necessária : Configure a variável SERPLY_API_KEY para busca de notíc…" at bounding box center [142, 493] width 241 height 22
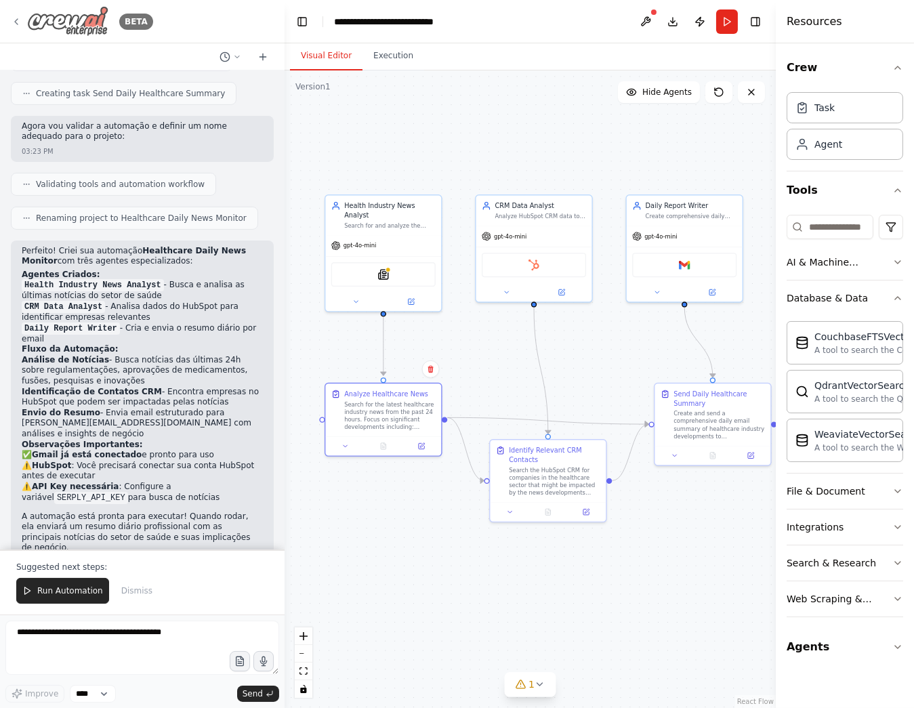
click at [16, 20] on icon at bounding box center [16, 21] width 11 height 11
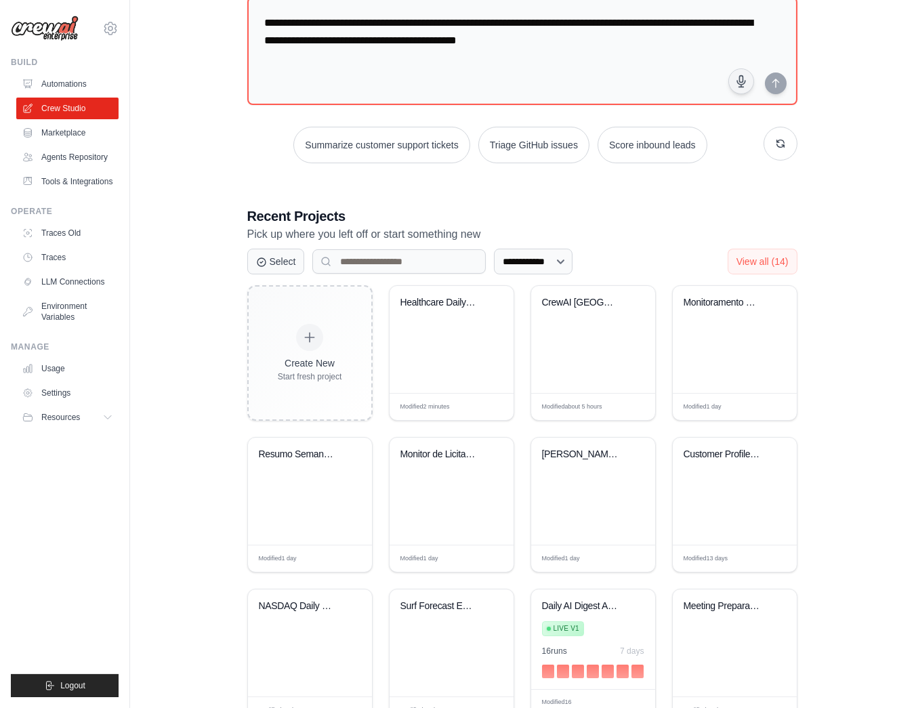
scroll to position [142, 0]
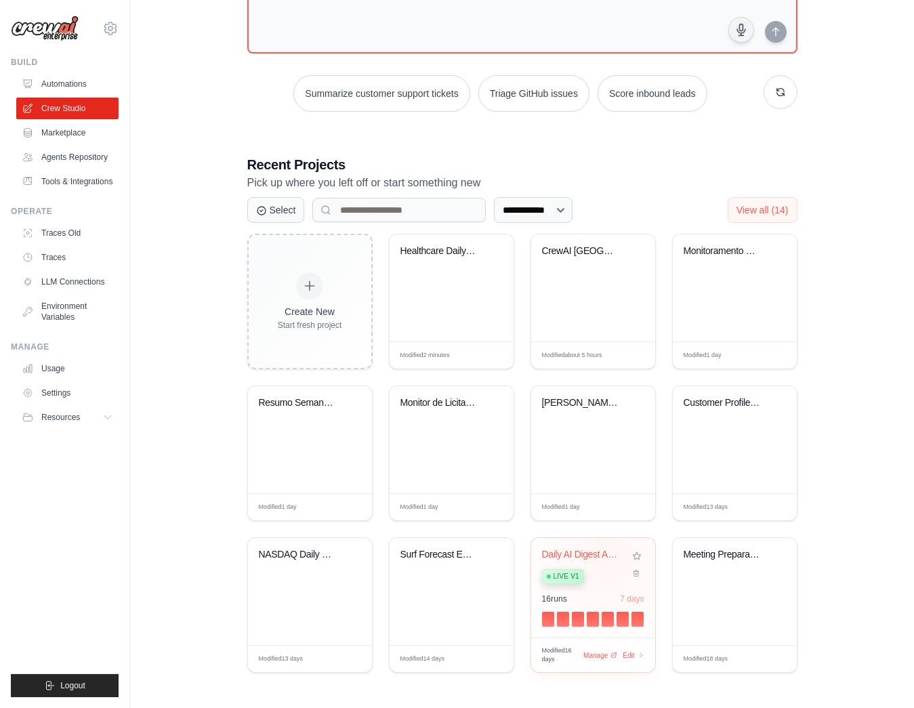
click at [611, 558] on div "Daily AI Digest Automation" at bounding box center [583, 555] width 82 height 12
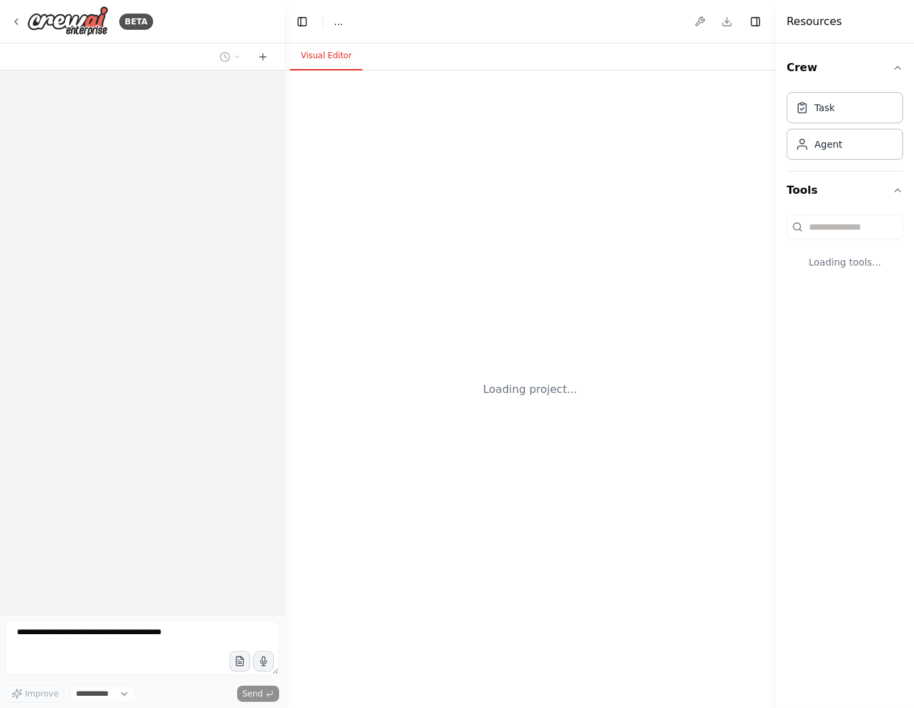
select select "****"
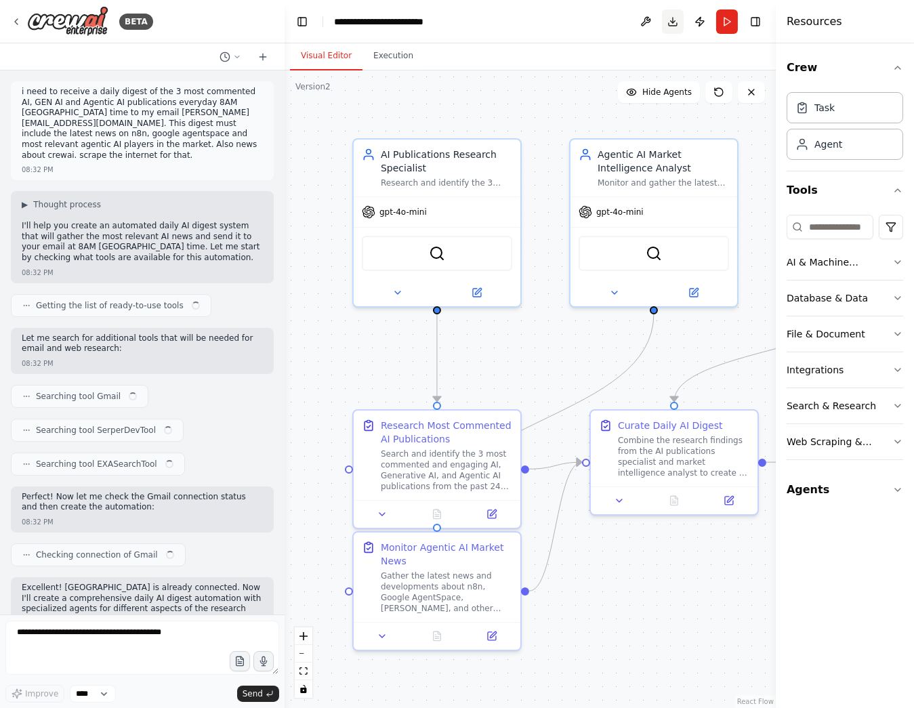
scroll to position [1057, 0]
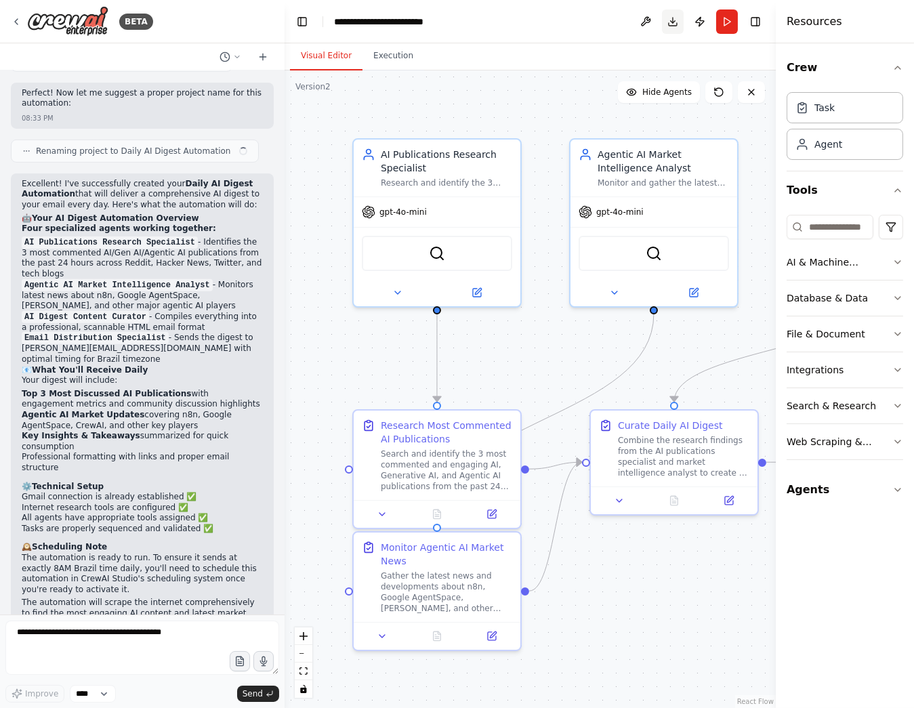
click at [675, 20] on button "Download" at bounding box center [673, 21] width 22 height 24
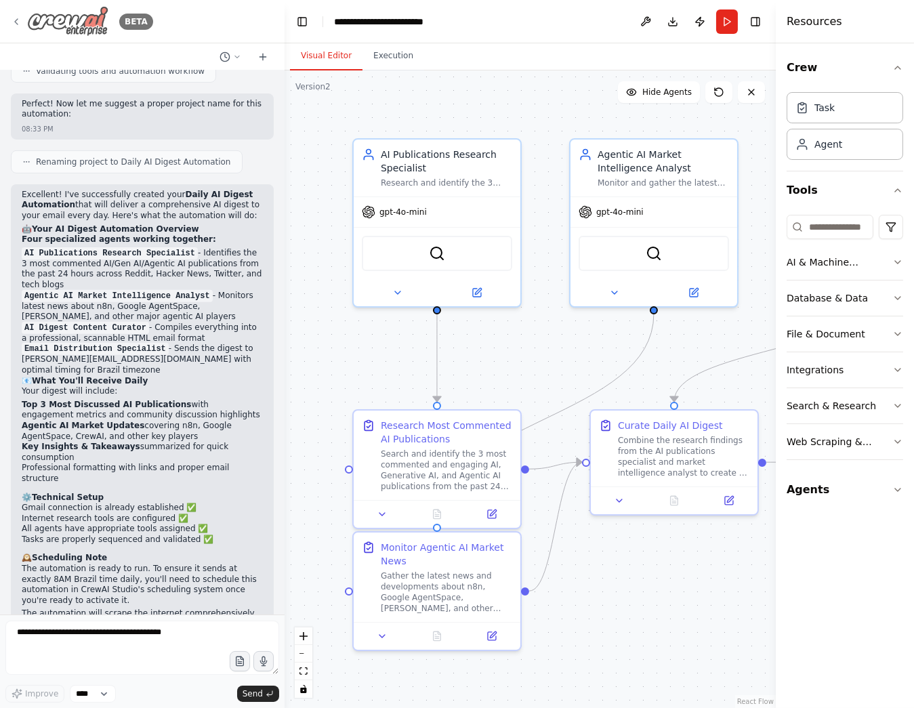
click at [18, 26] on icon at bounding box center [16, 21] width 11 height 11
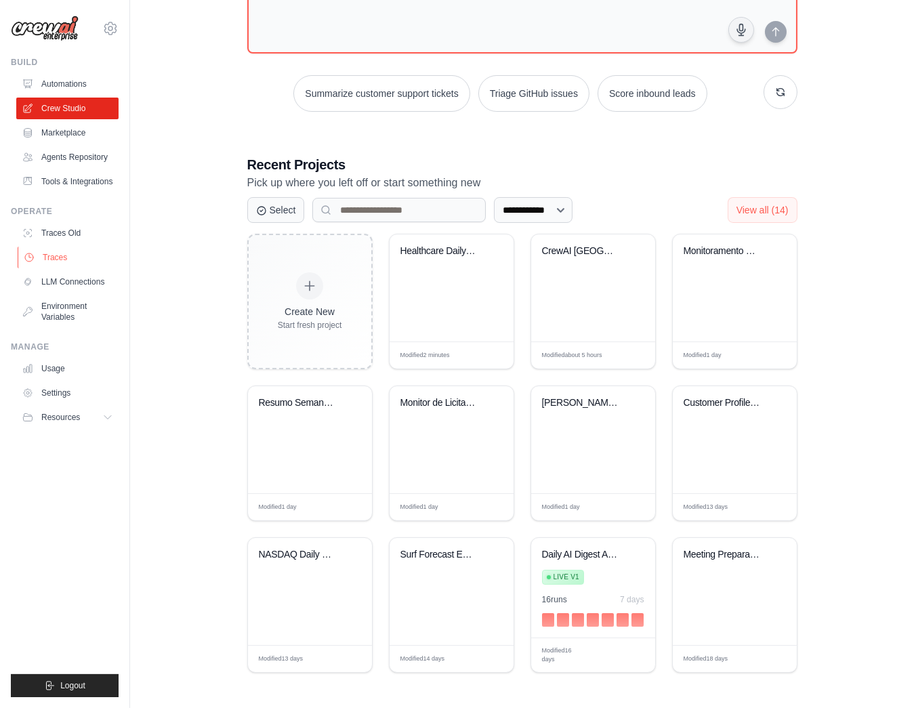
click at [62, 259] on link "Traces" at bounding box center [69, 258] width 102 height 22
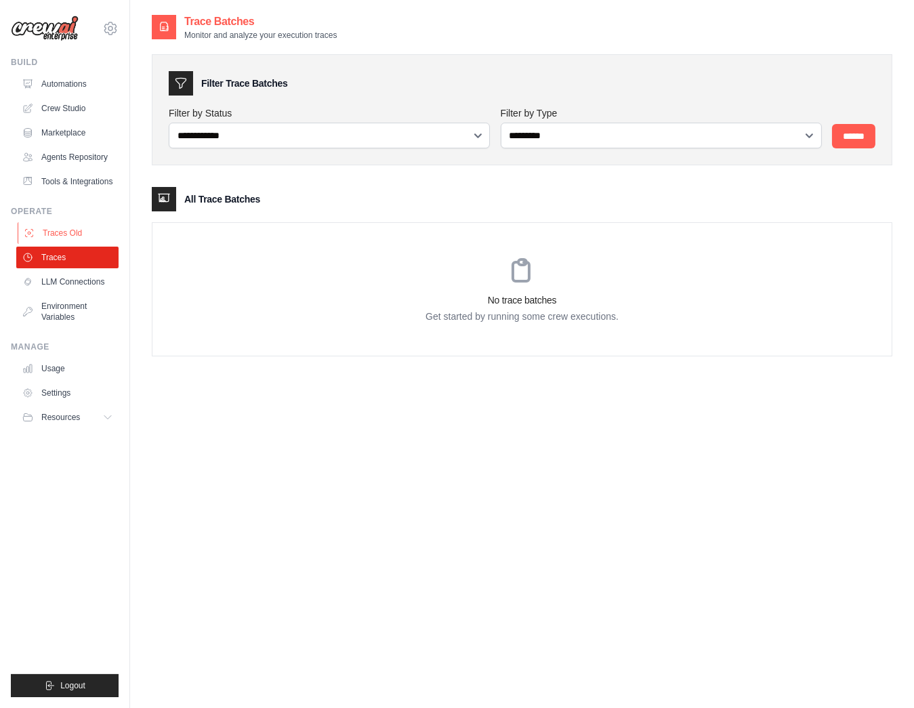
click at [69, 235] on link "Traces Old" at bounding box center [69, 233] width 102 height 22
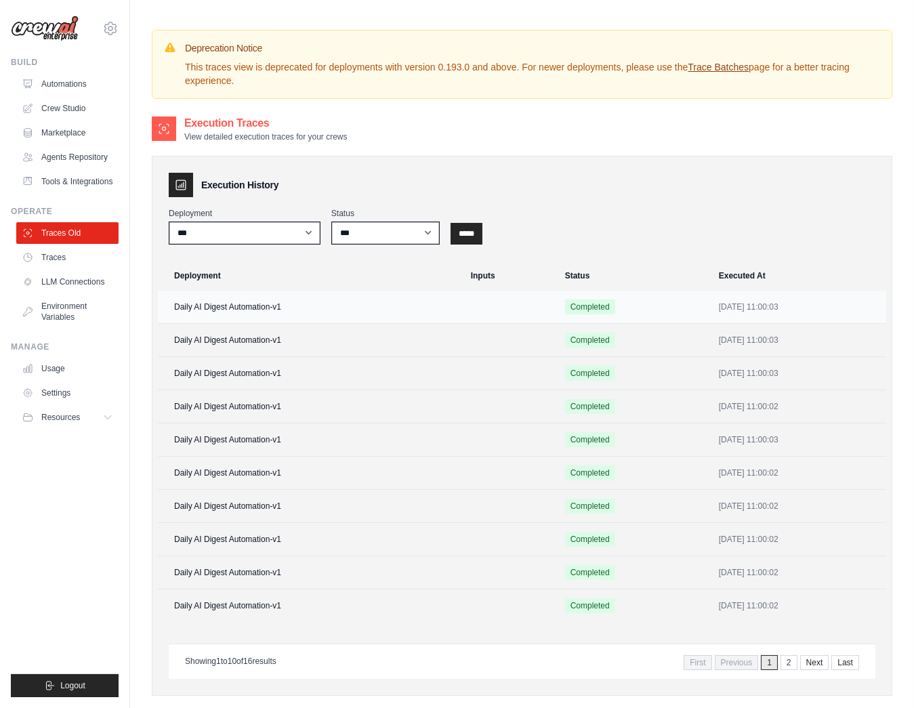
click at [296, 304] on td "Daily AI Digest Automation-v1" at bounding box center [310, 307] width 305 height 33
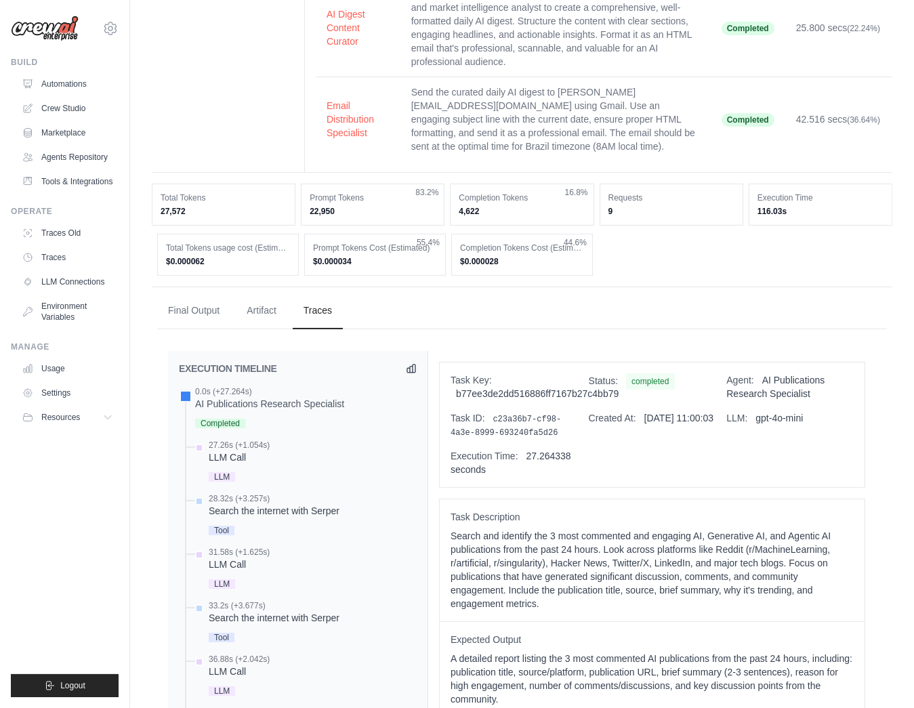
scroll to position [365, 0]
click at [52, 370] on link "Usage" at bounding box center [69, 369] width 102 height 22
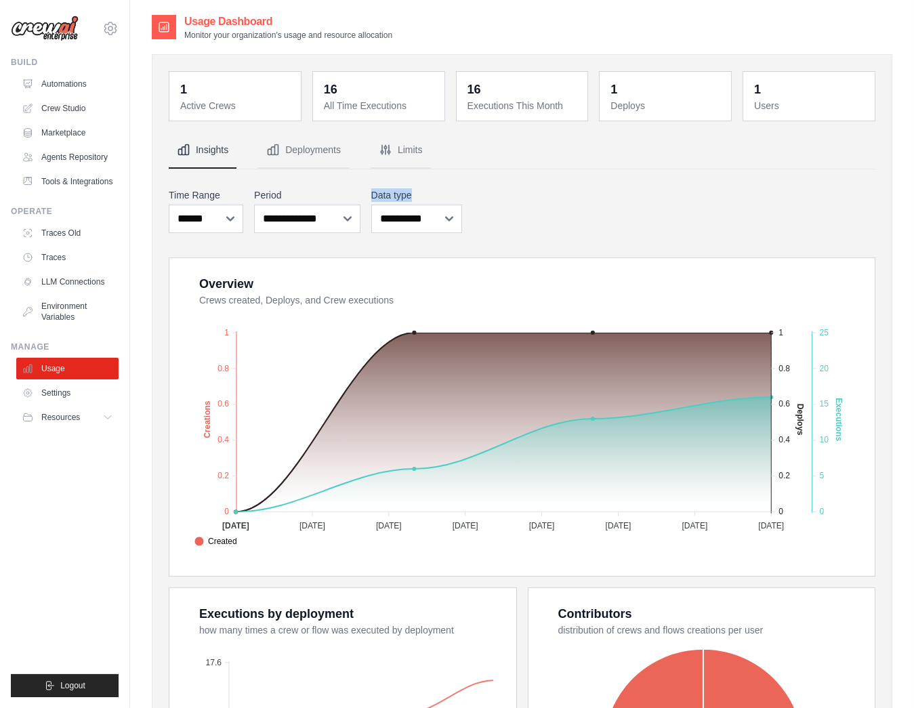
drag, startPoint x: 849, startPoint y: 197, endPoint x: 849, endPoint y: 182, distance: 14.9
click at [849, 182] on div "**********" at bounding box center [522, 531] width 707 height 798
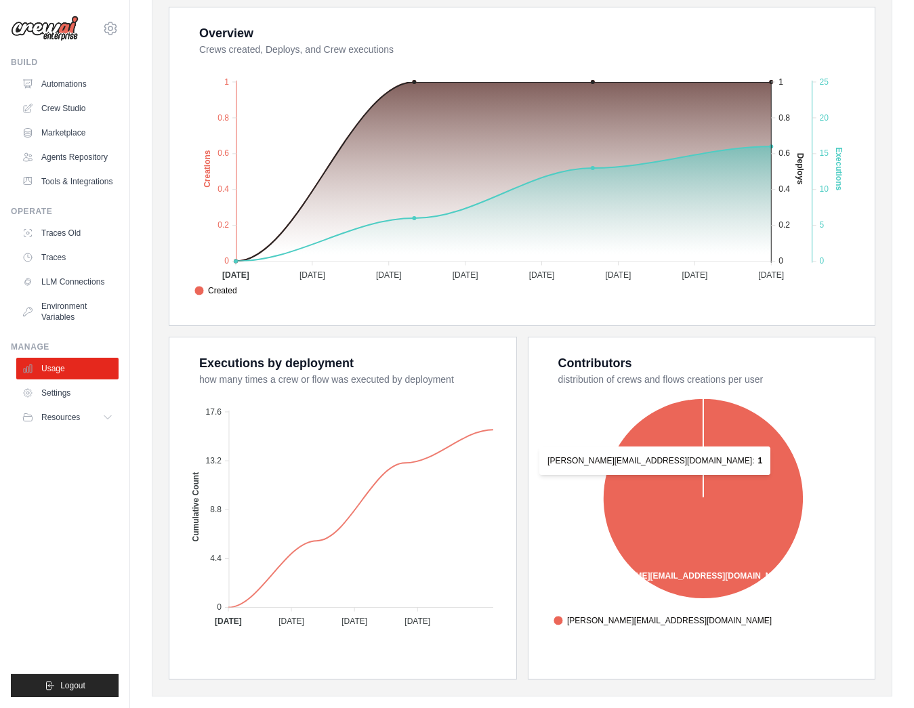
scroll to position [274, 0]
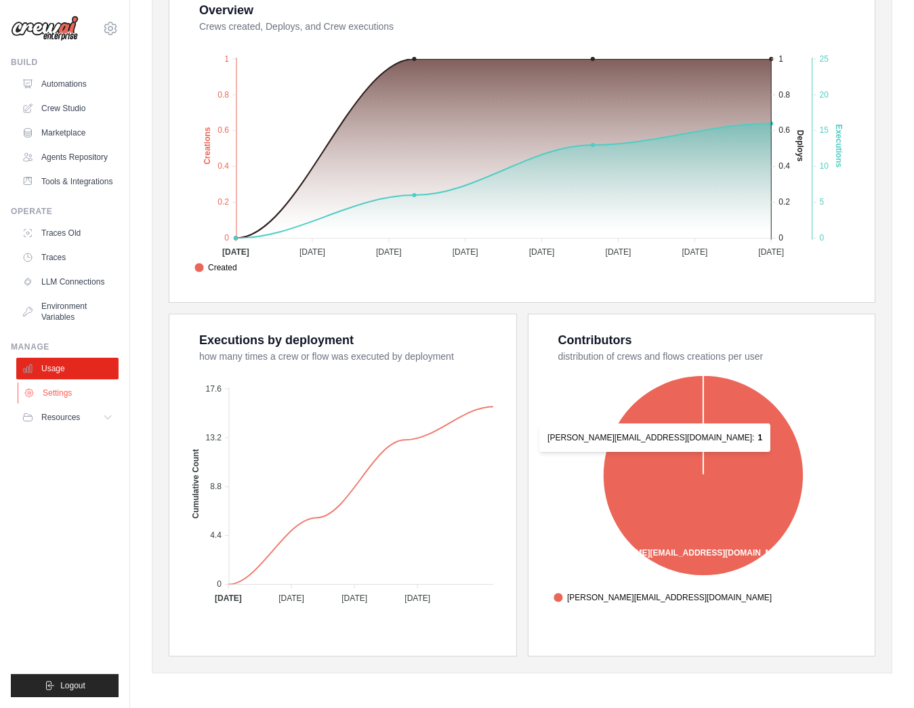
click at [54, 392] on link "Settings" at bounding box center [69, 393] width 102 height 22
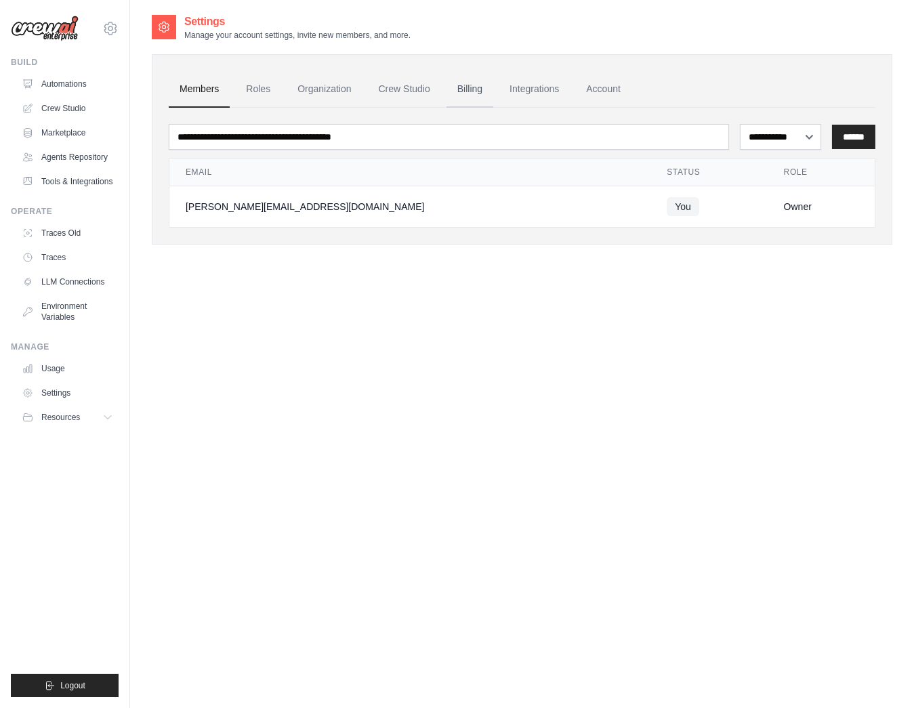
click at [469, 87] on link "Billing" at bounding box center [470, 89] width 47 height 37
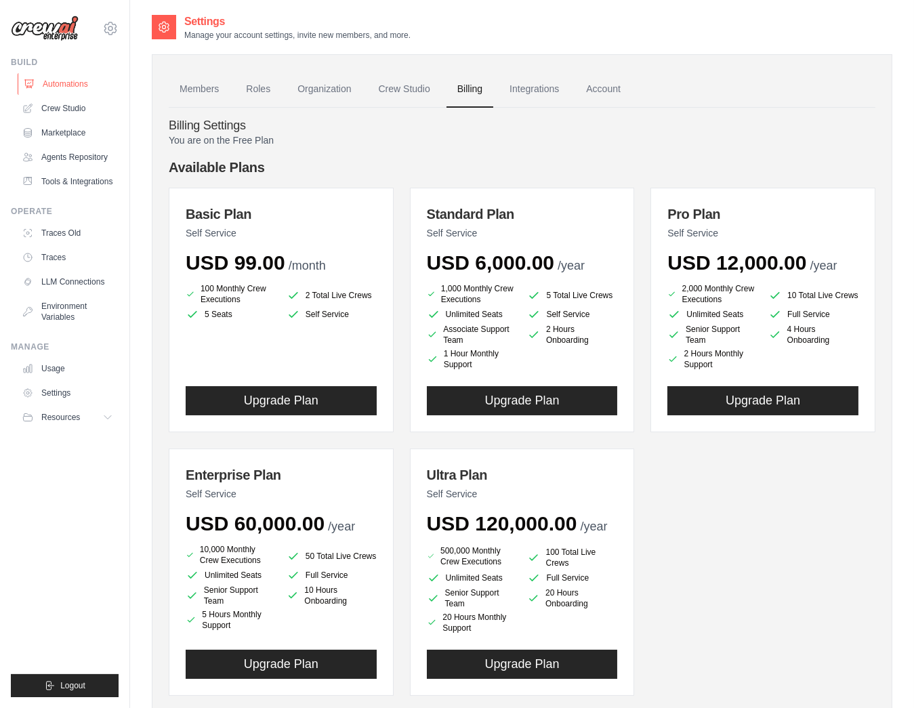
click at [62, 82] on link "Automations" at bounding box center [69, 84] width 102 height 22
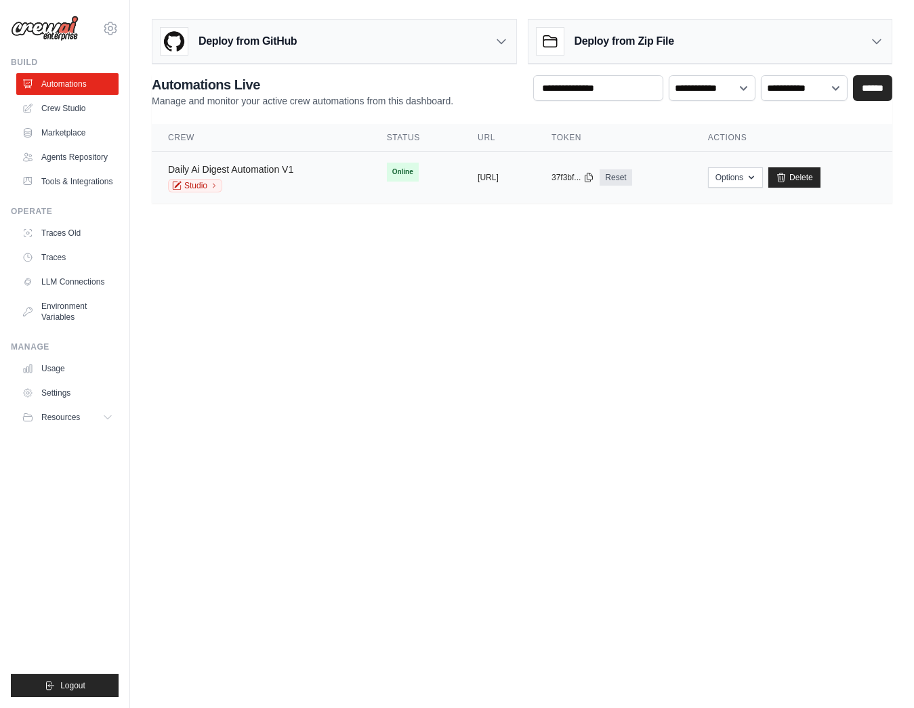
click at [274, 169] on link "Daily Ai Digest Automation V1" at bounding box center [230, 169] width 125 height 11
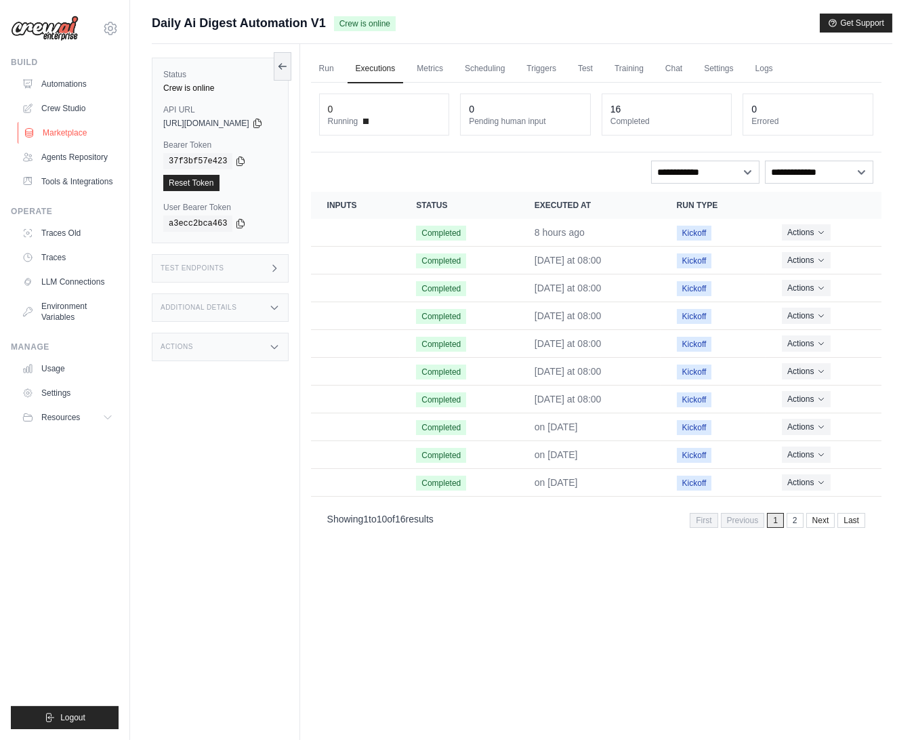
click at [63, 130] on link "Marketplace" at bounding box center [69, 133] width 102 height 22
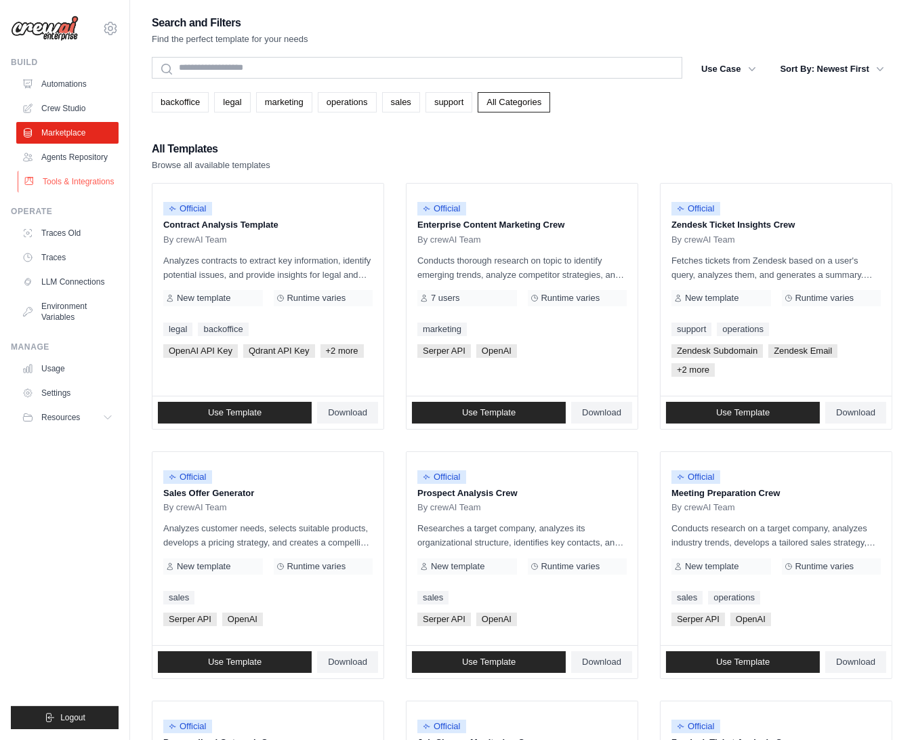
click at [89, 184] on link "Tools & Integrations" at bounding box center [69, 182] width 102 height 22
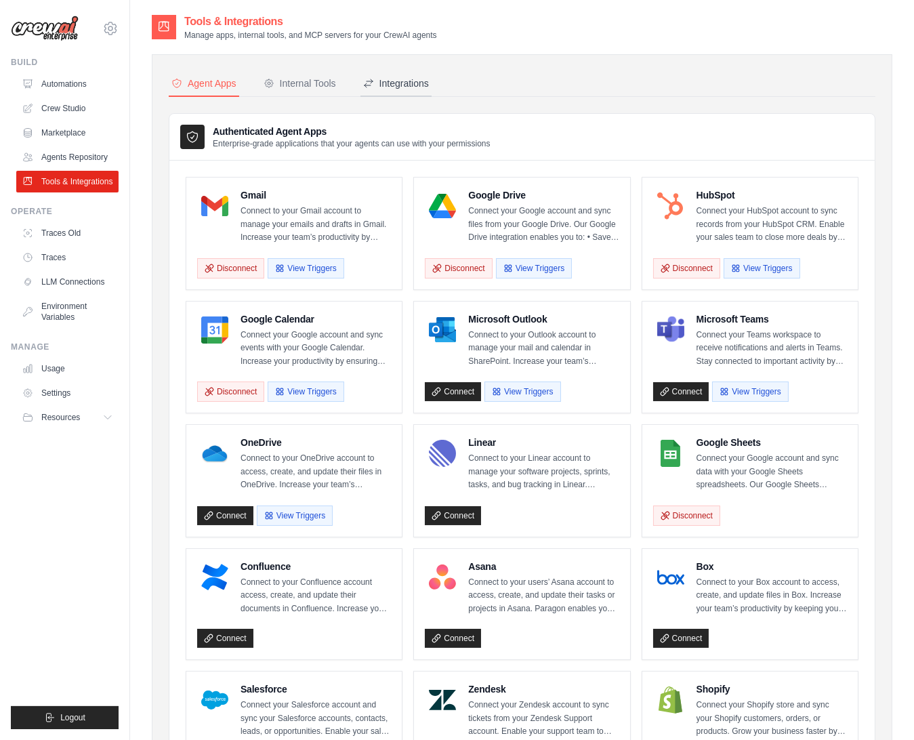
click at [394, 86] on div "Integrations" at bounding box center [396, 84] width 66 height 14
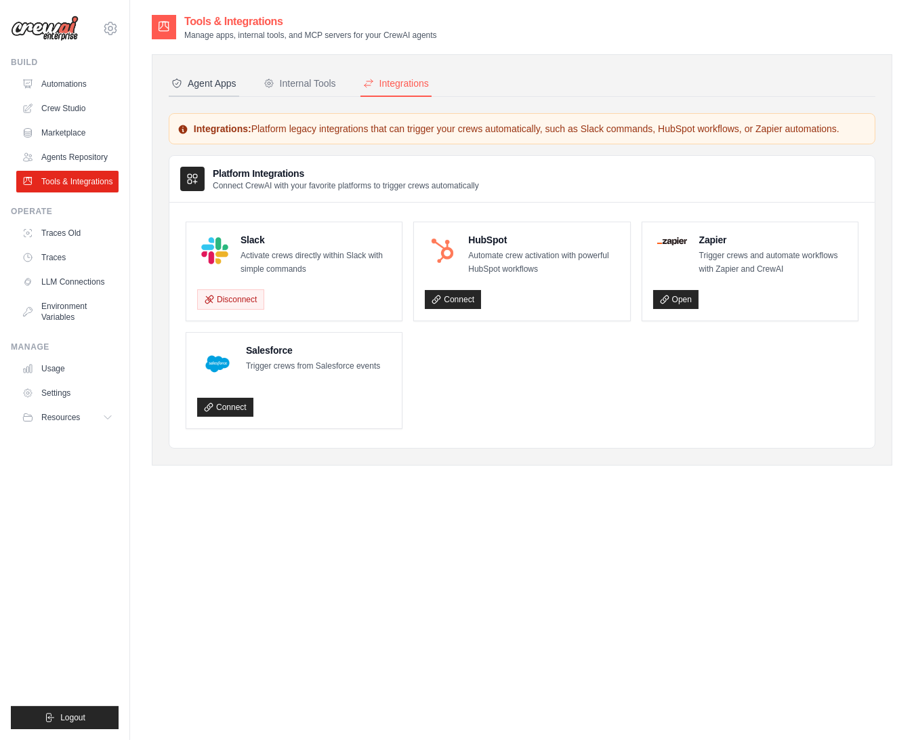
click at [214, 86] on div "Agent Apps" at bounding box center [203, 84] width 65 height 14
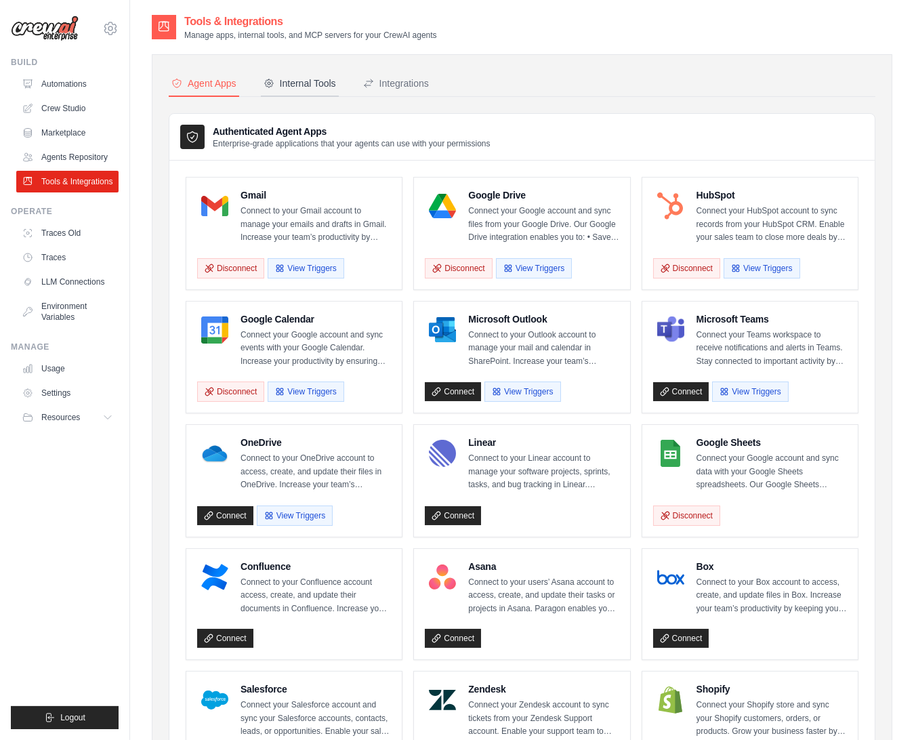
click at [295, 84] on div "Internal Tools" at bounding box center [300, 84] width 73 height 14
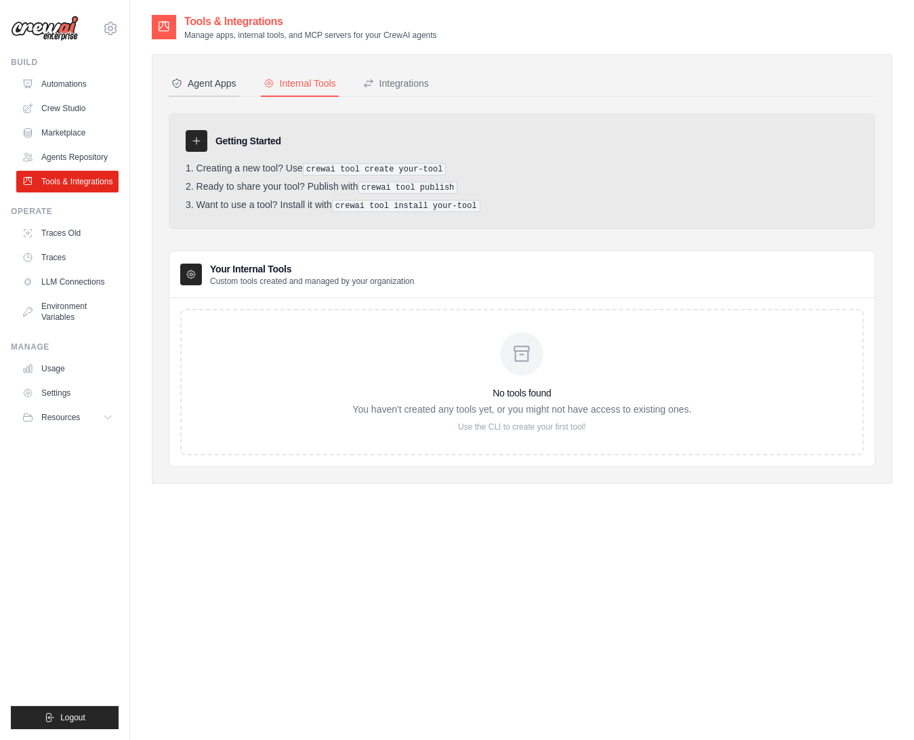
click at [222, 85] on div "Agent Apps" at bounding box center [203, 84] width 65 height 14
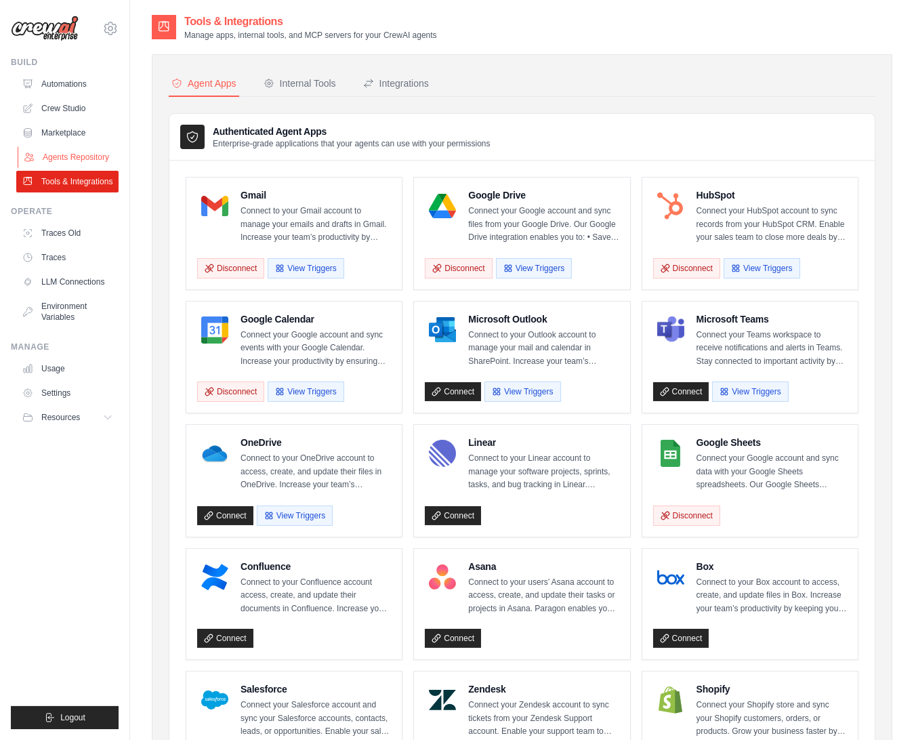
click at [79, 151] on link "Agents Repository" at bounding box center [69, 157] width 102 height 22
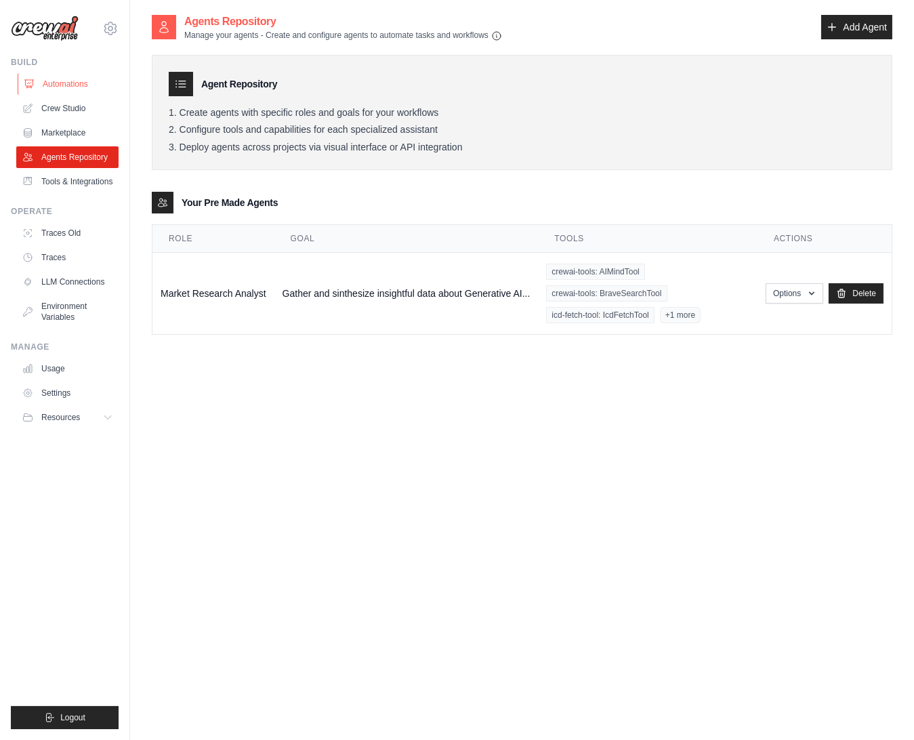
click at [63, 81] on link "Automations" at bounding box center [69, 84] width 102 height 22
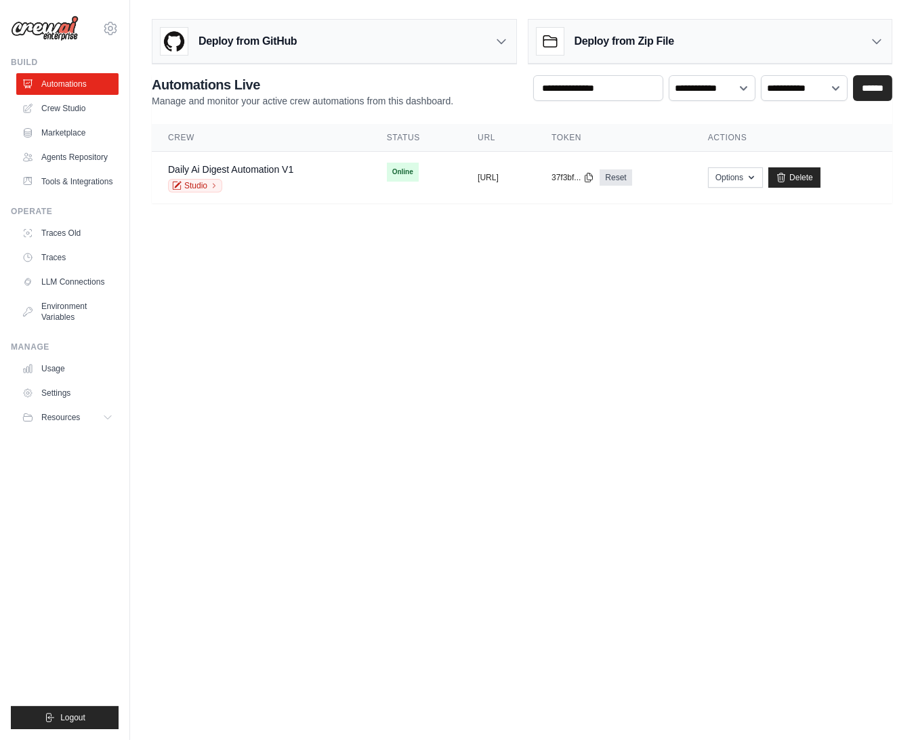
click at [621, 426] on body "marcelo@crewai.com Settings Build Automations" at bounding box center [457, 370] width 914 height 740
click at [71, 113] on link "Crew Studio" at bounding box center [69, 109] width 102 height 22
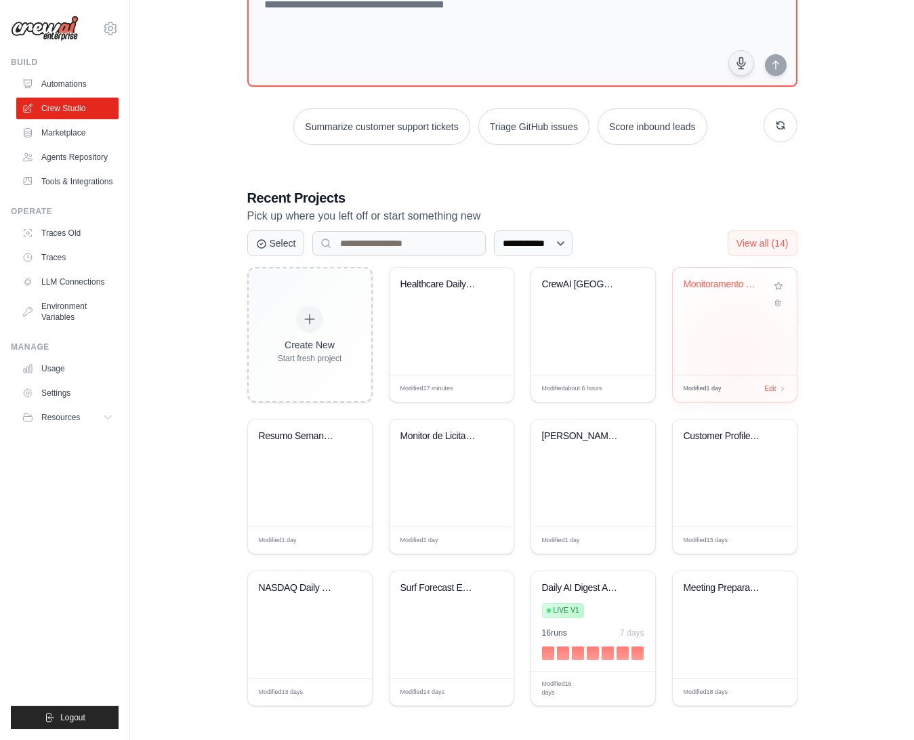
scroll to position [108, 0]
click at [727, 600] on div "Meeting Preparation Crew - Agentic ..." at bounding box center [735, 598] width 102 height 31
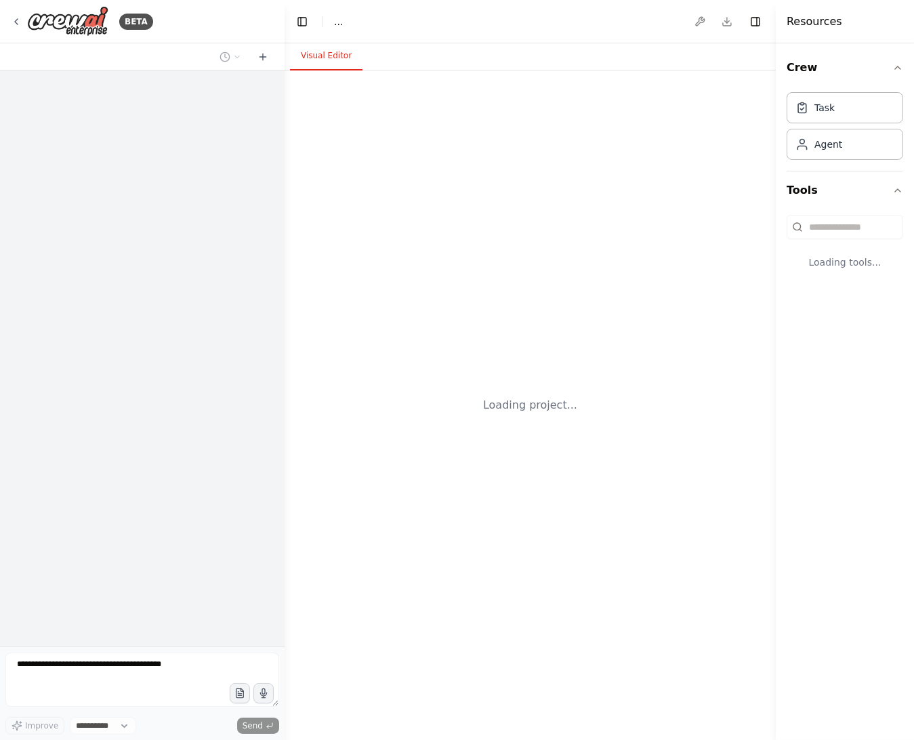
select select "****"
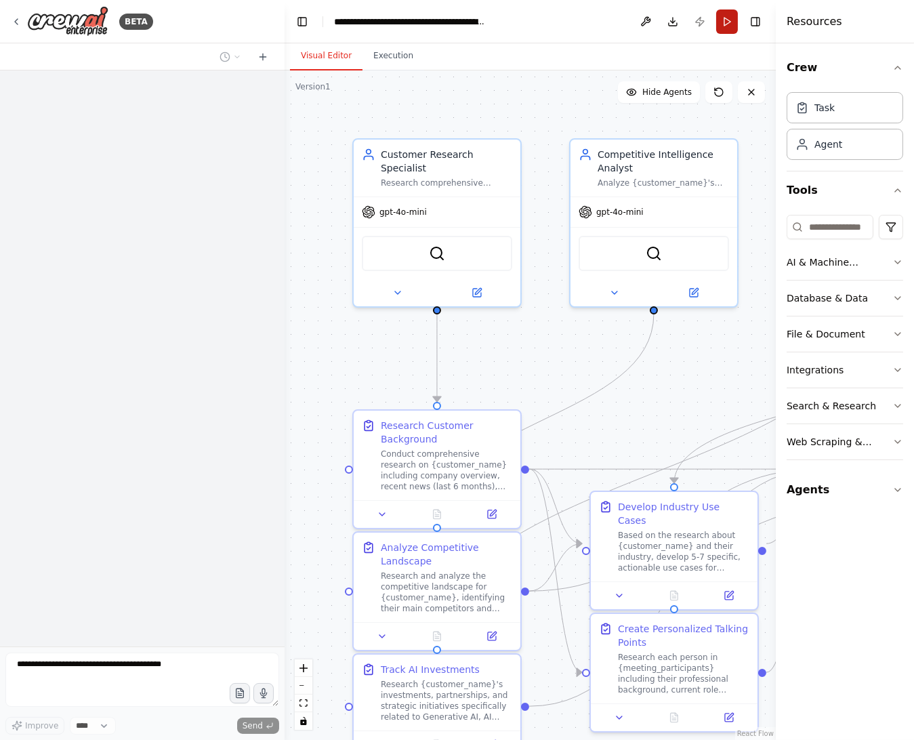
scroll to position [981, 0]
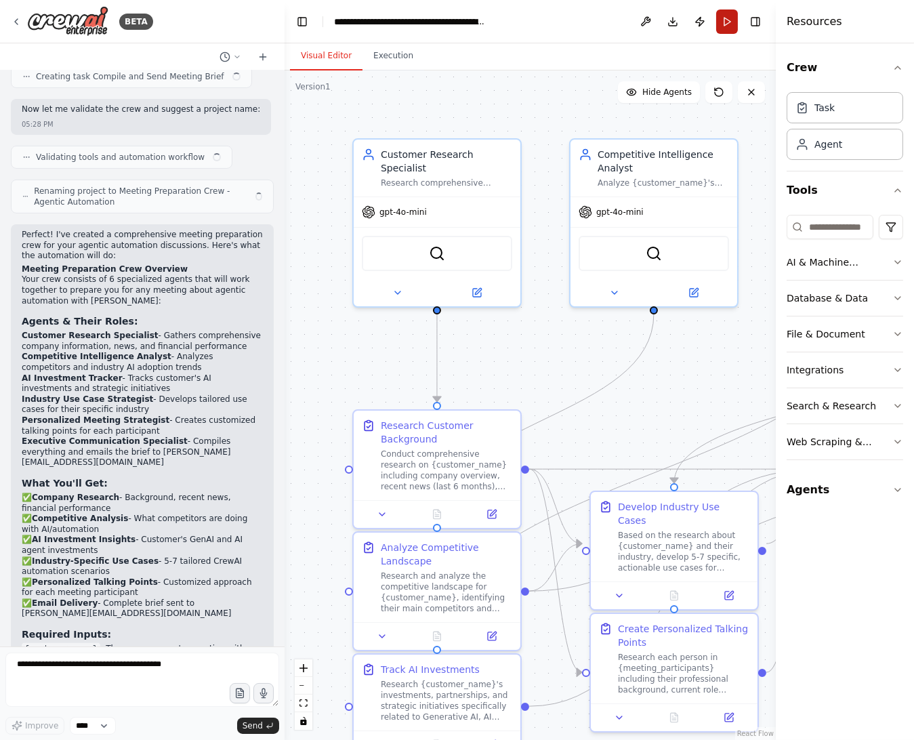
click at [726, 24] on button "Run" at bounding box center [727, 21] width 22 height 24
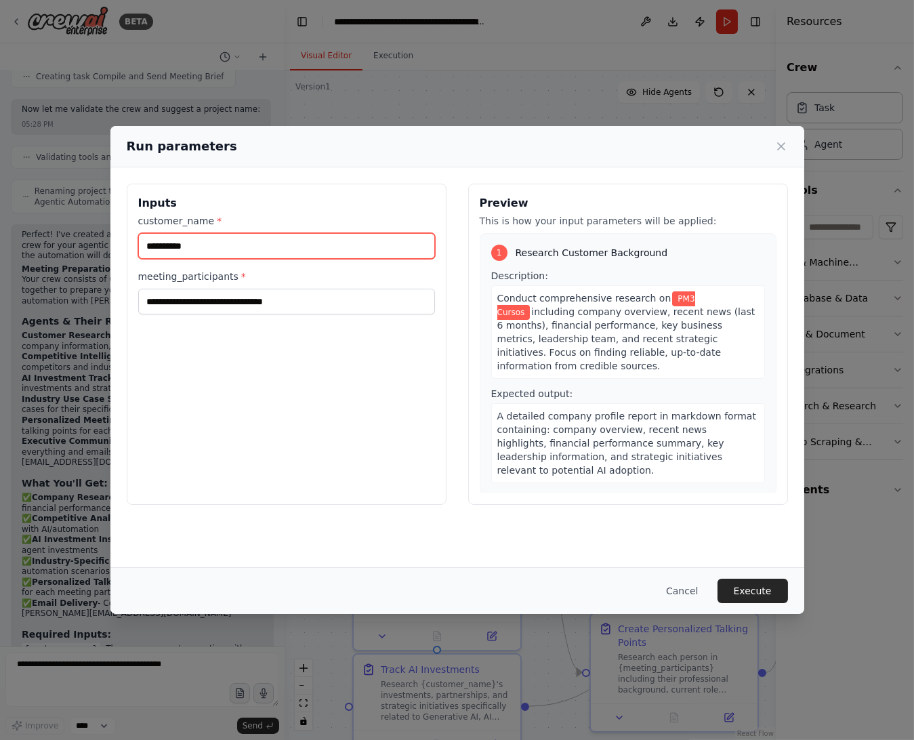
click at [288, 241] on input "**********" at bounding box center [286, 246] width 297 height 26
type input "*"
type input "**********"
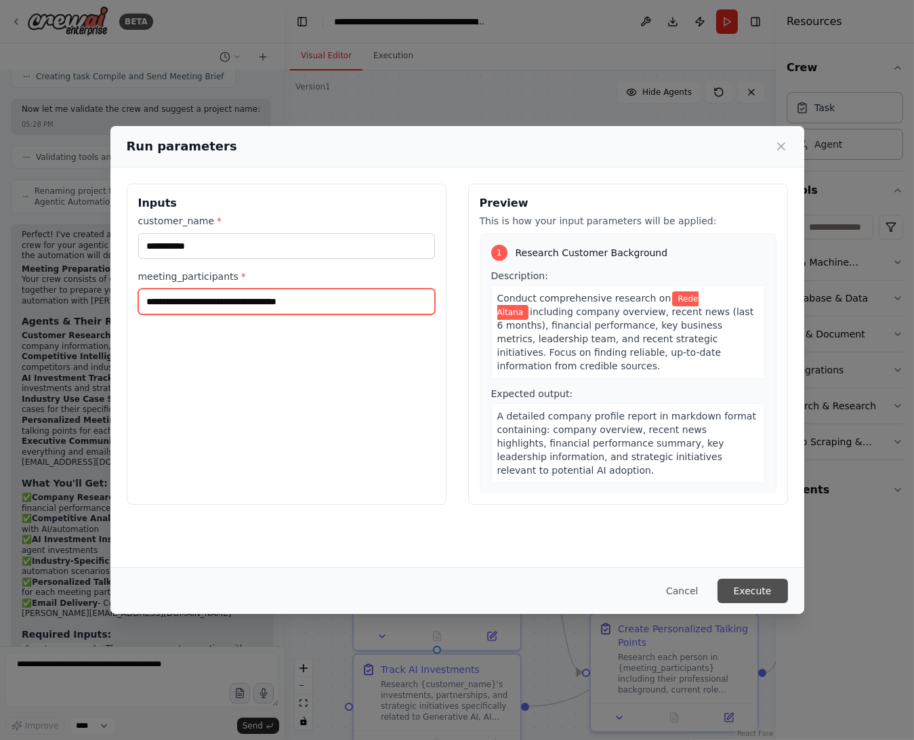
type input "**********"
click at [729, 586] on button "Execute" at bounding box center [753, 591] width 70 height 24
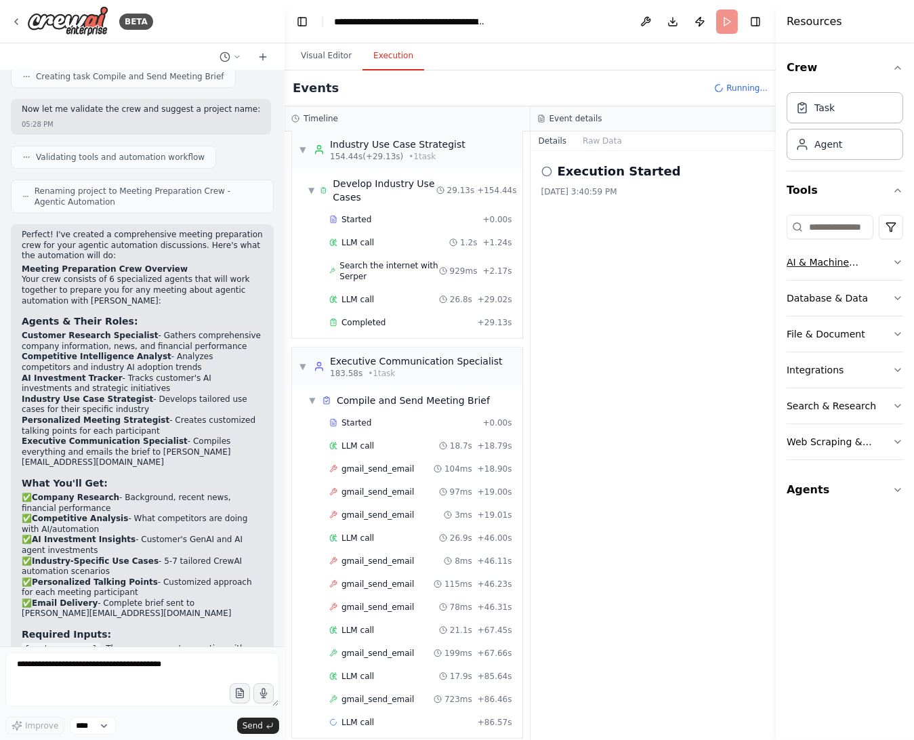
scroll to position [2151, 0]
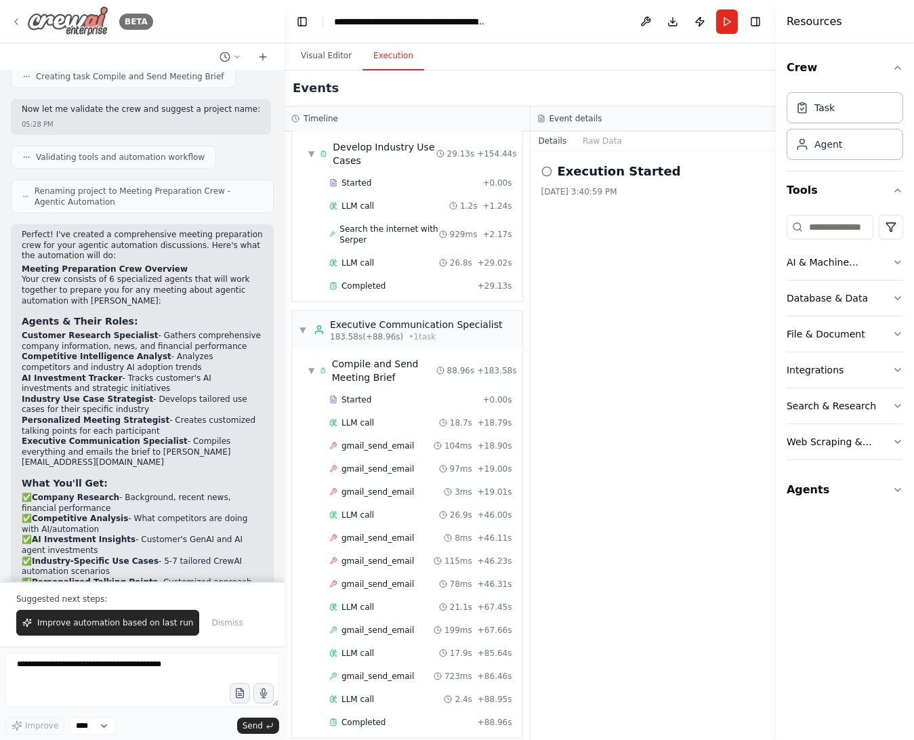
click at [17, 24] on icon at bounding box center [16, 21] width 3 height 5
